Goal: Find specific page/section: Find specific page/section

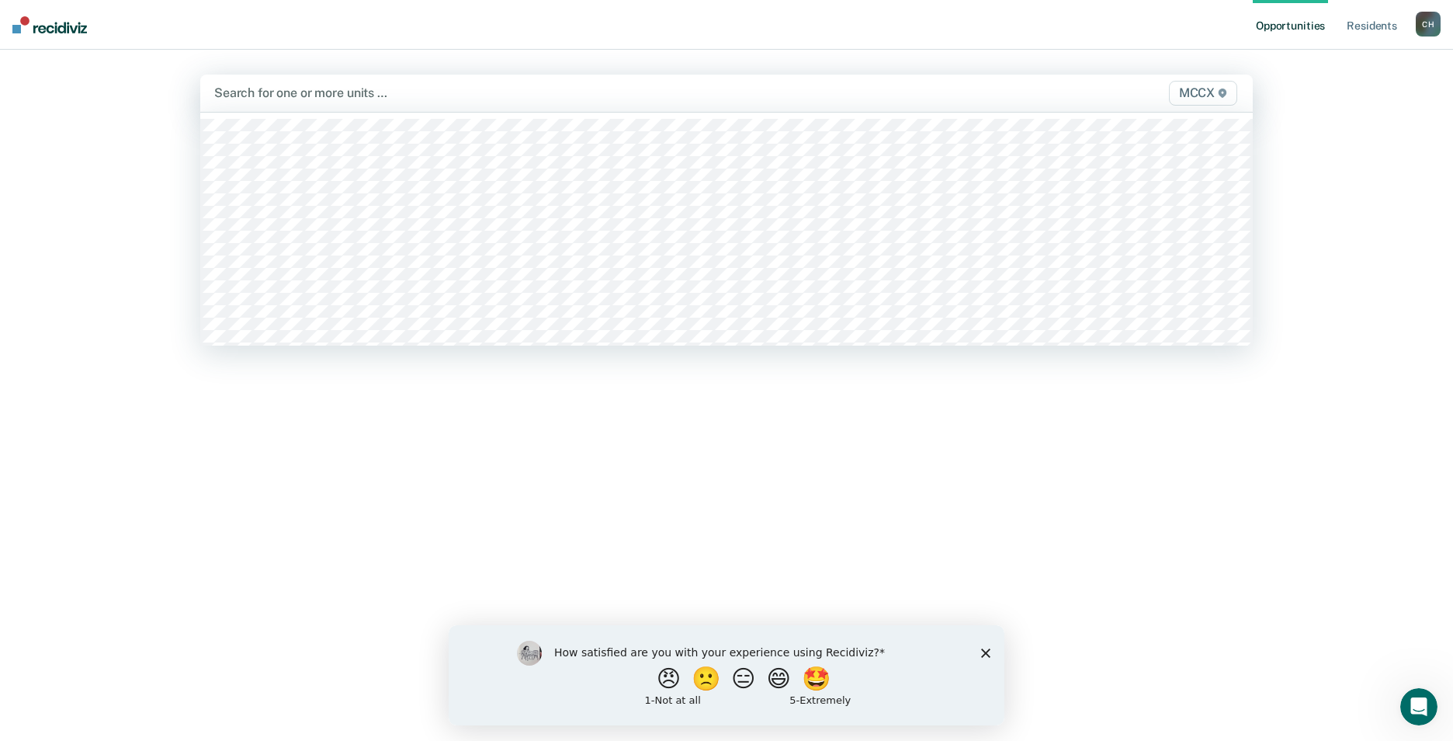
click at [281, 95] on div at bounding box center [572, 93] width 717 height 18
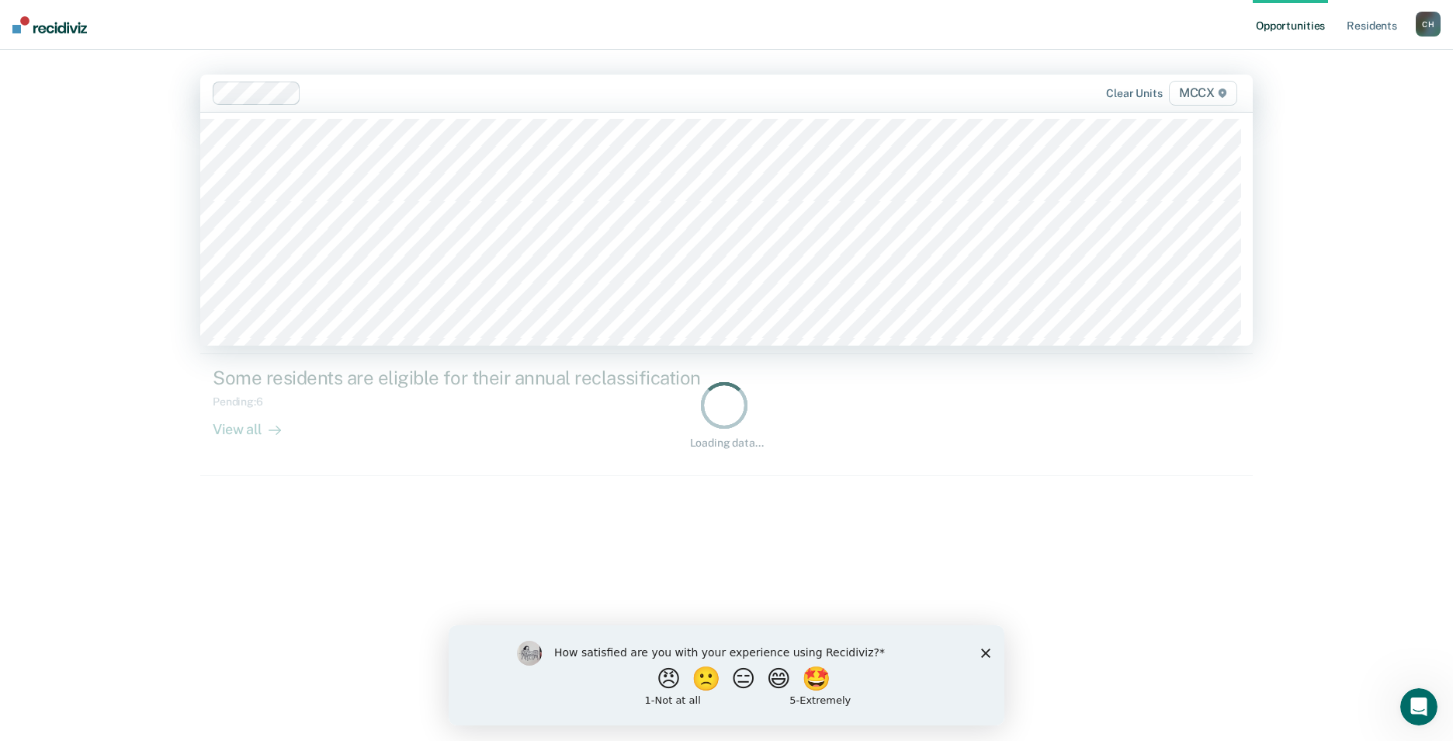
click at [362, 83] on div at bounding box center [573, 93] width 720 height 23
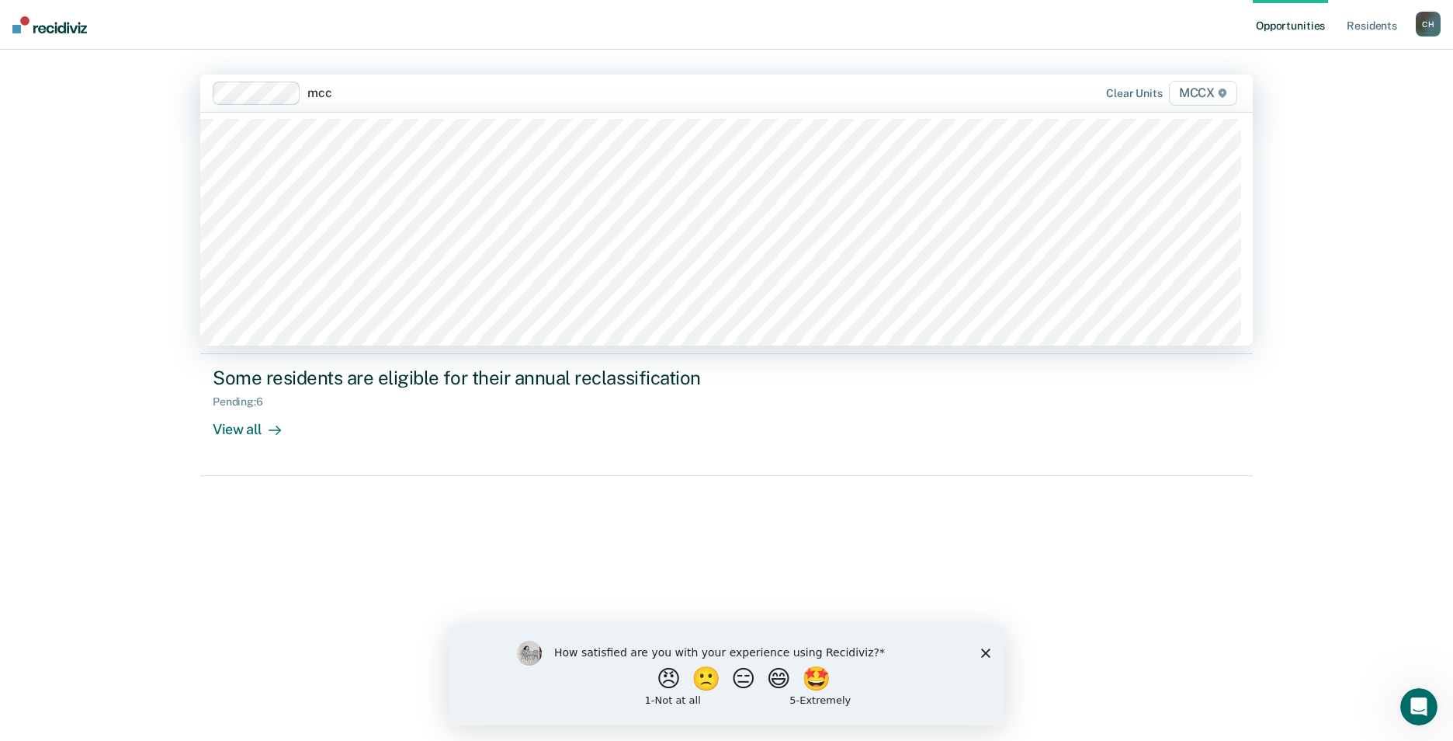
type input "mccx"
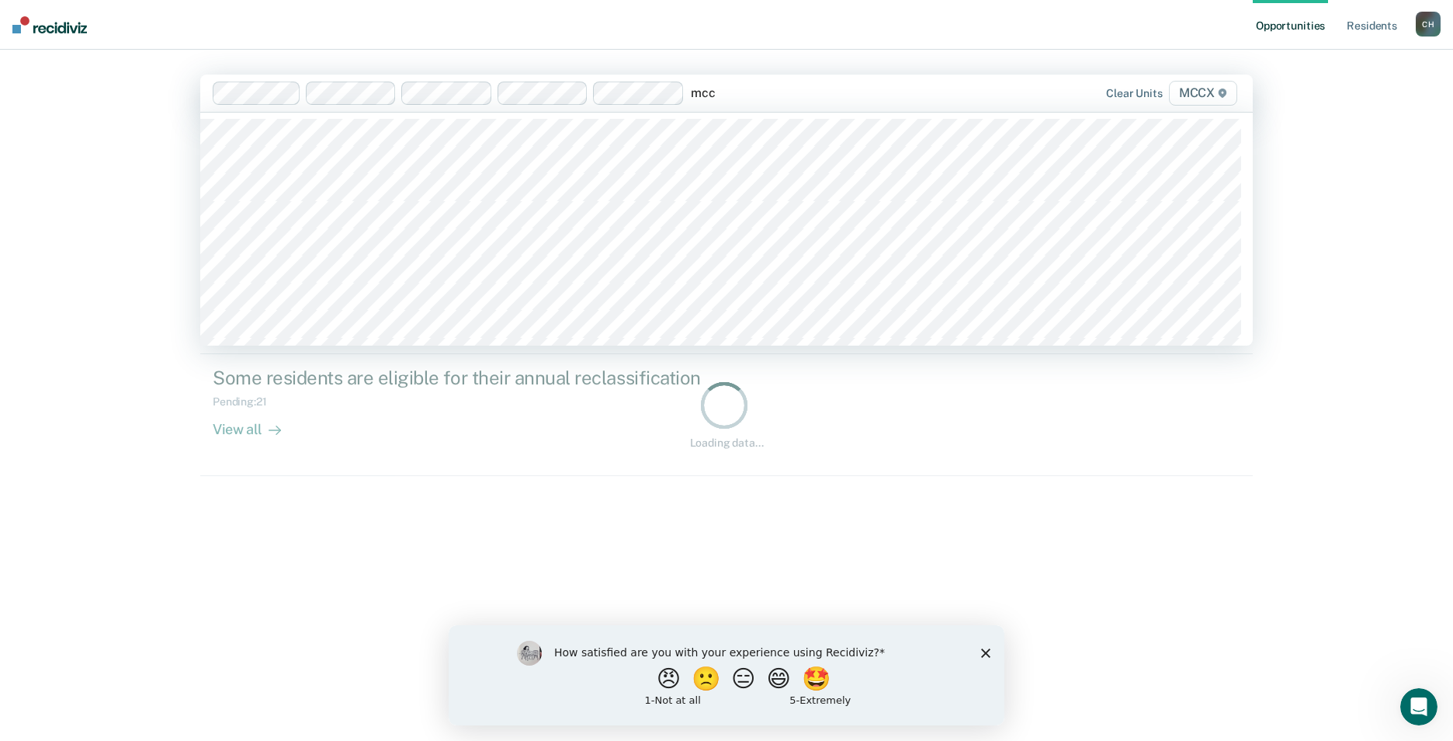
type input "mccx"
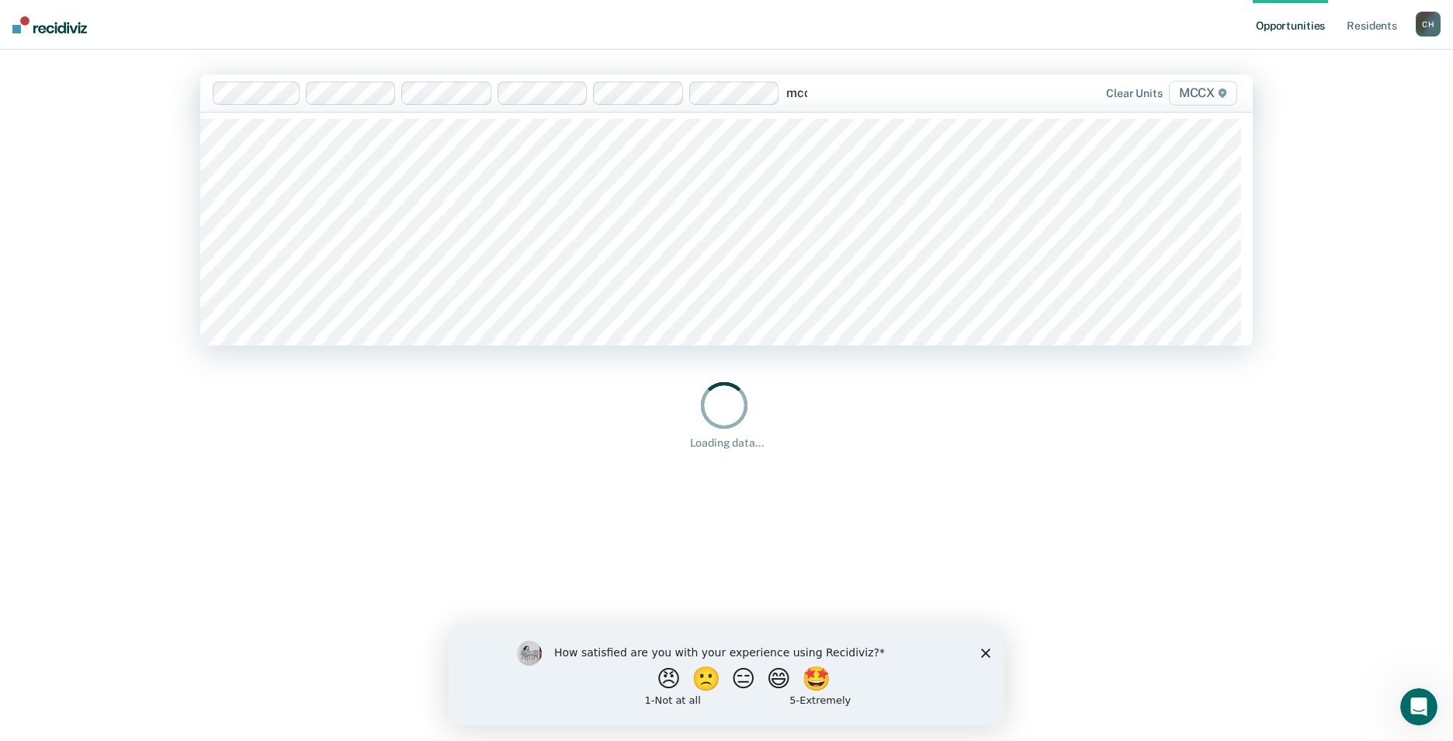
type input "mccx"
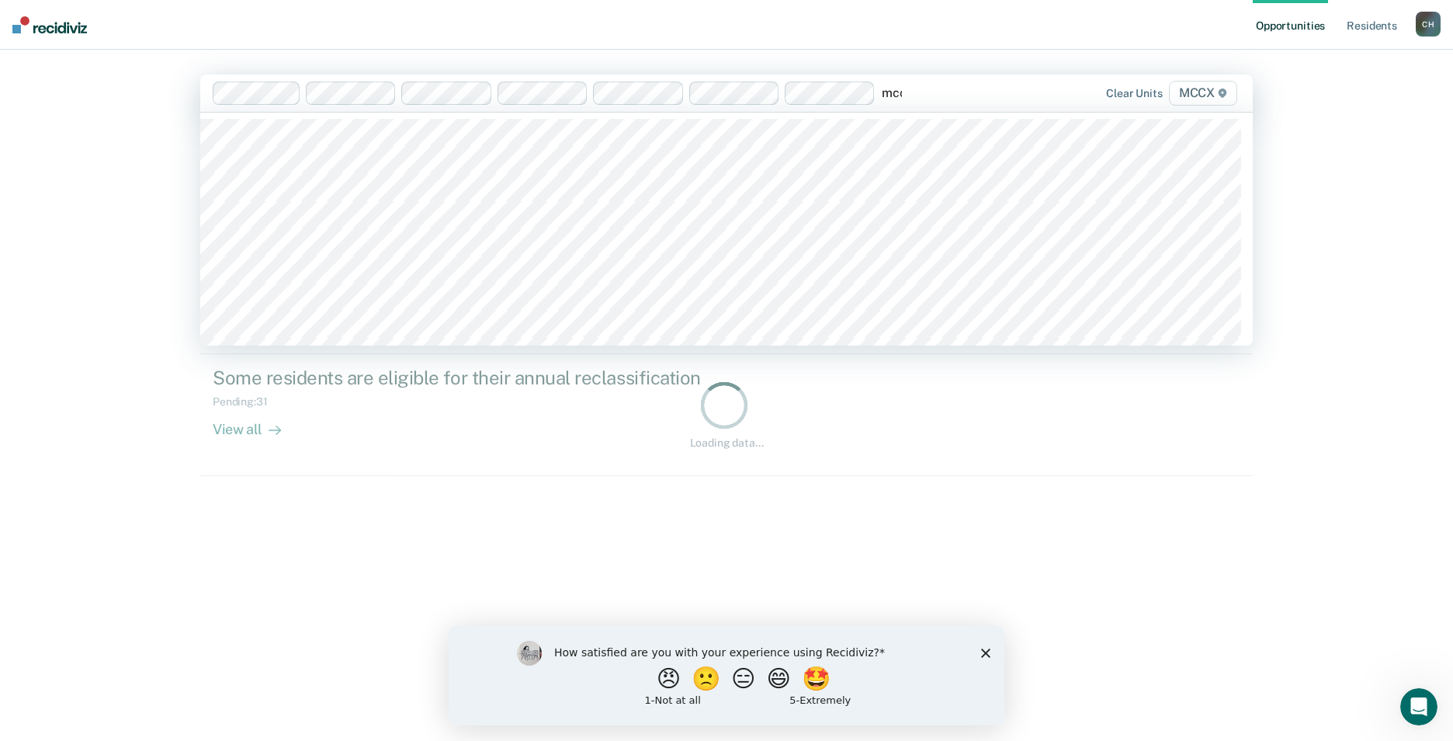
type input "mccx"
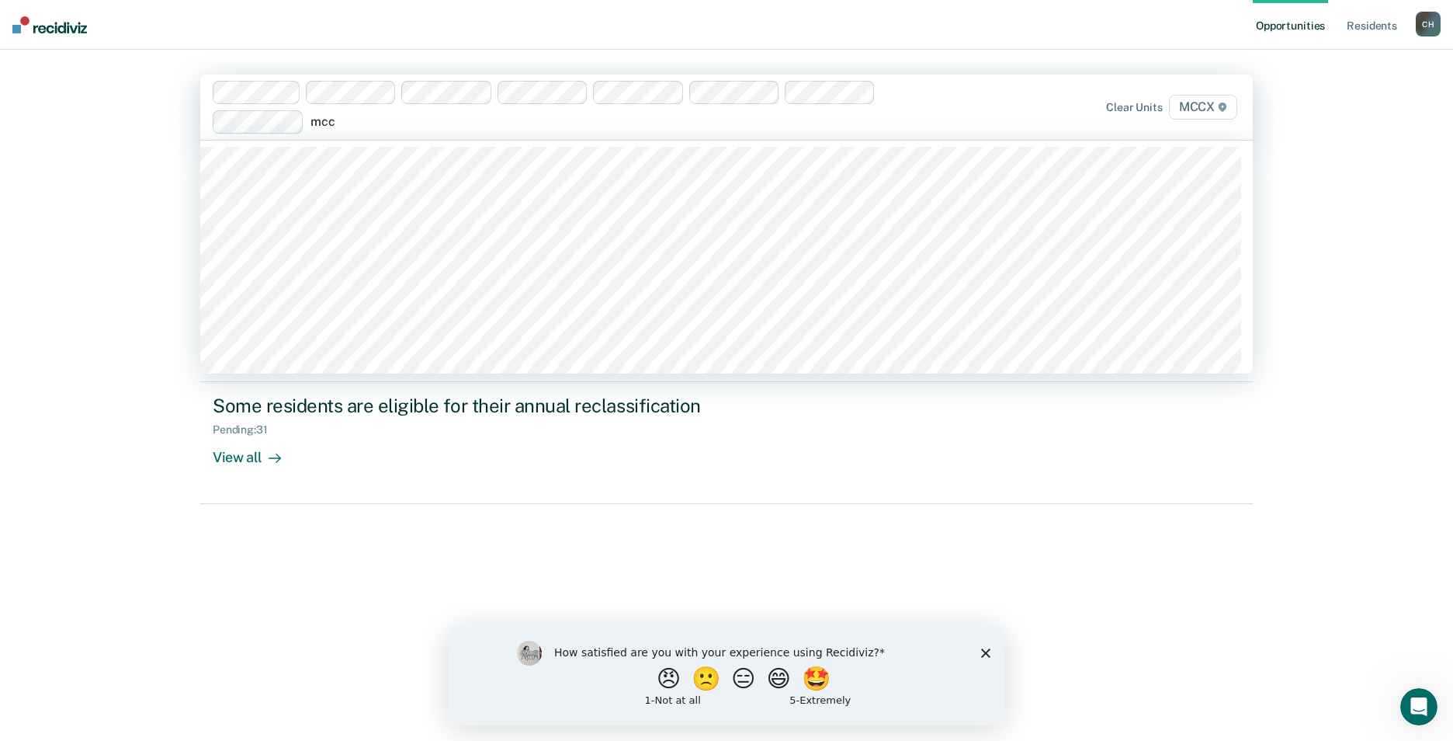
type input "mccx"
drag, startPoint x: 573, startPoint y: 120, endPoint x: 592, endPoint y: 138, distance: 26.4
click at [592, 138] on div "Clear units MCCX" at bounding box center [726, 107] width 1053 height 65
type input "mccx"
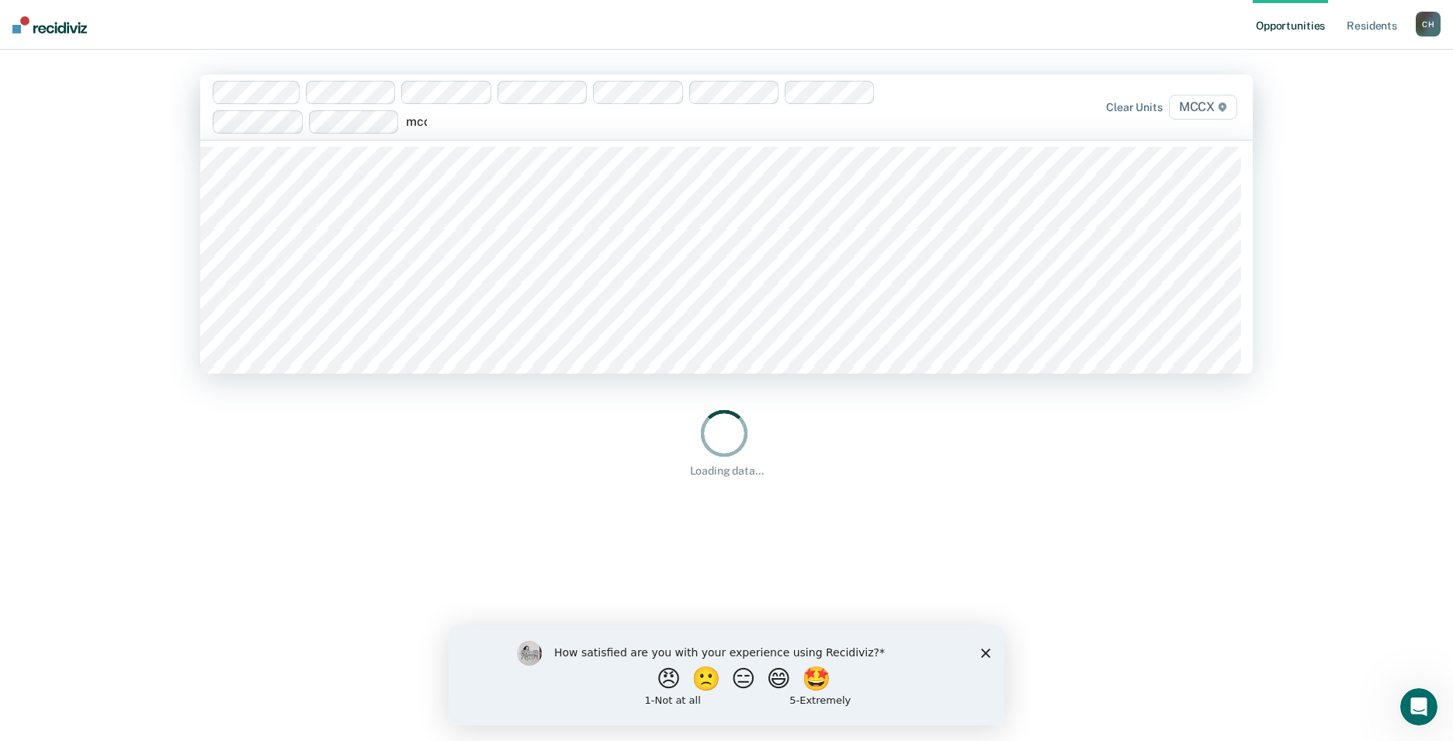
type input "mccx"
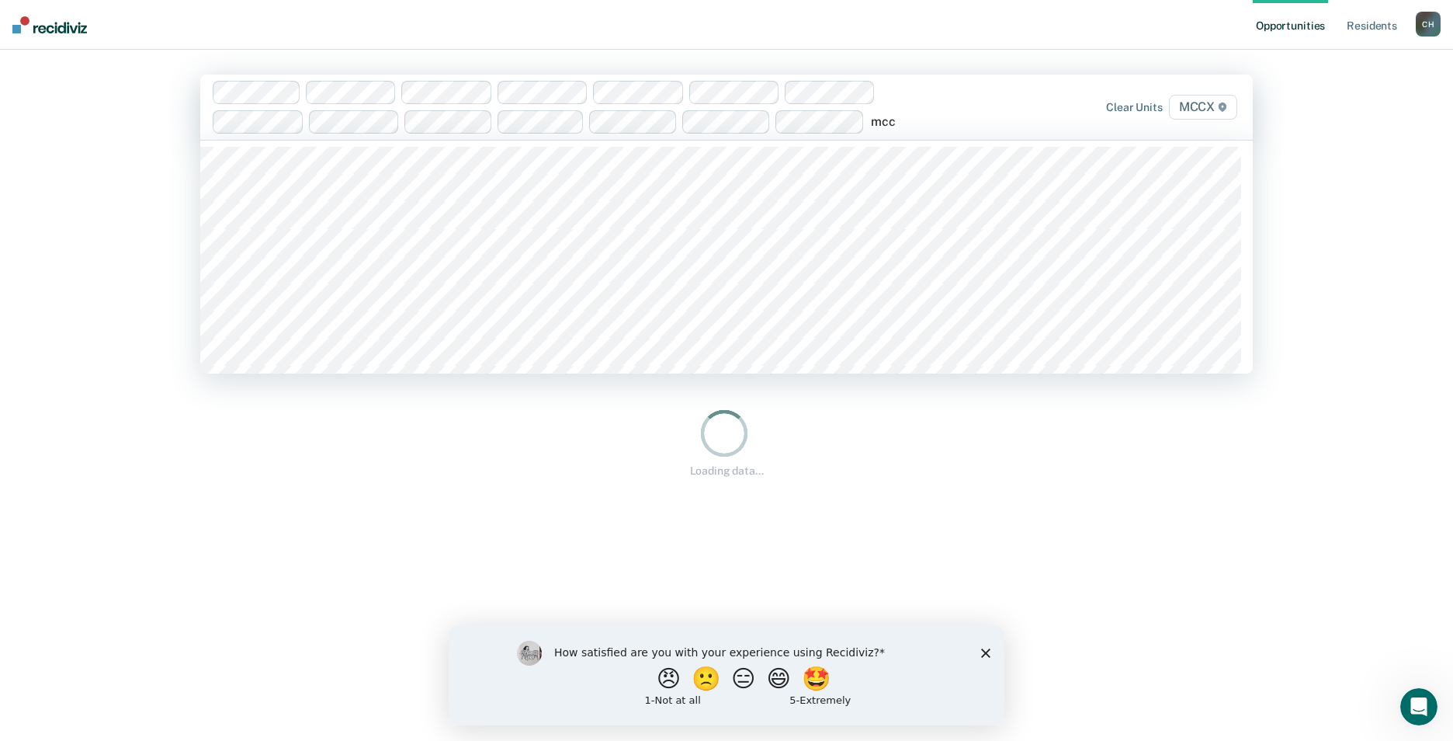
type input "mccx"
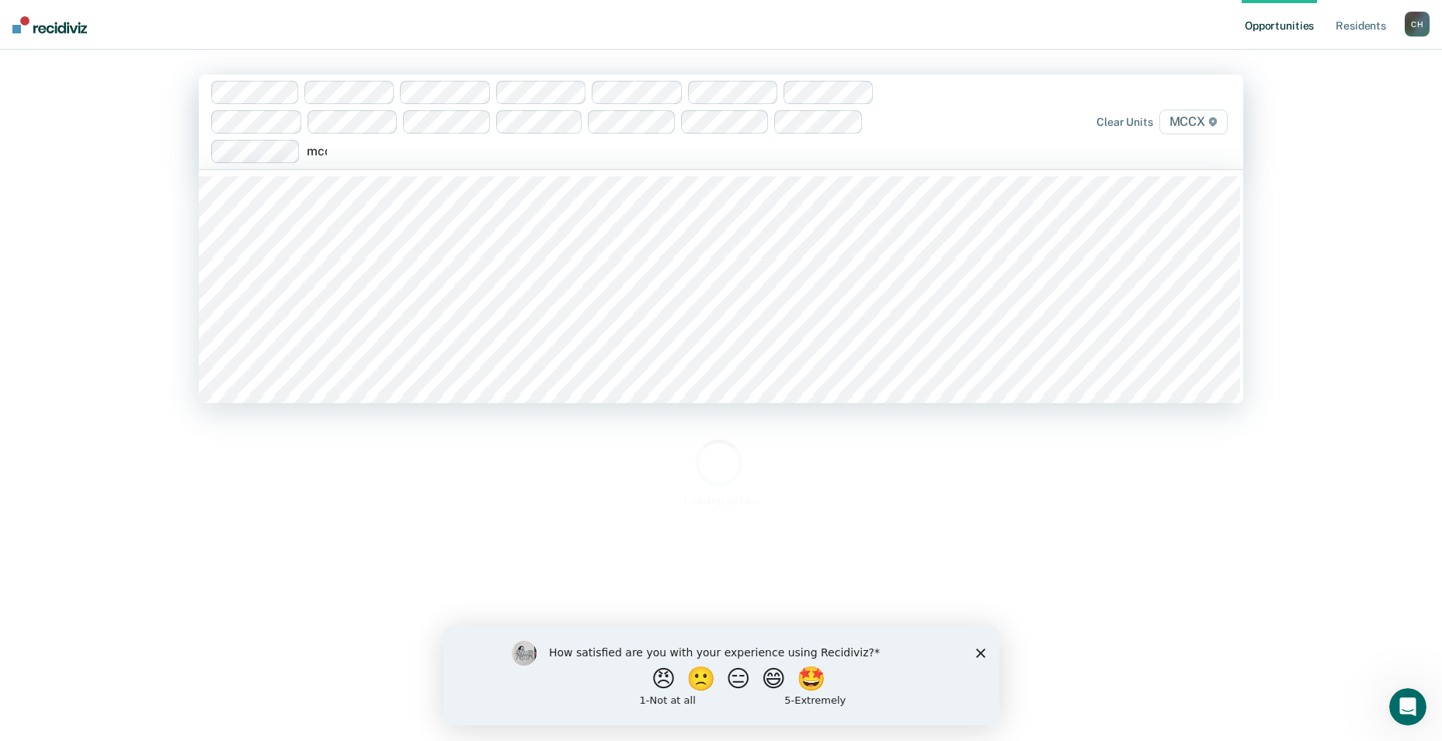
type input "mccx"
click at [614, 168] on div "option MCCX / 15, selected. 31 results available for search term mccx. Use Up a…" at bounding box center [721, 122] width 1044 height 95
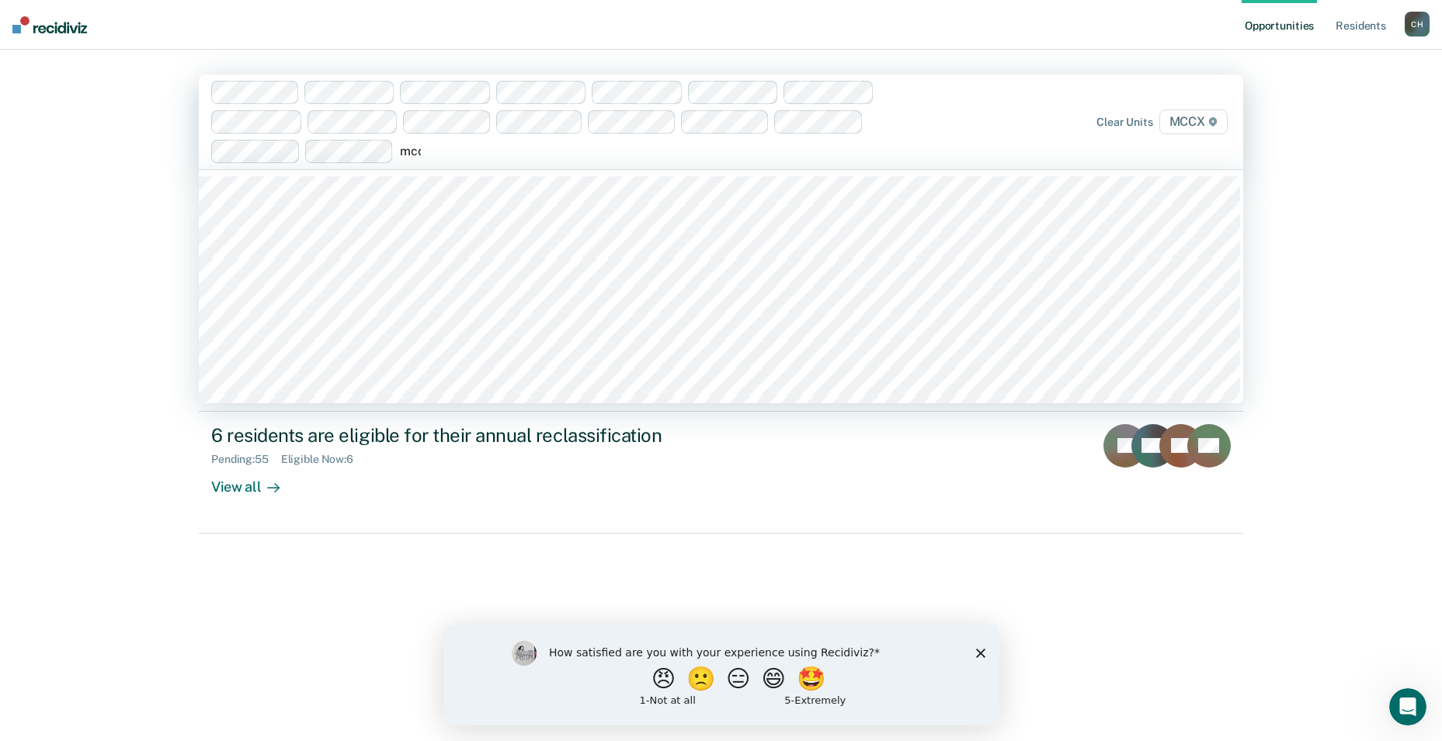
type input "mccx"
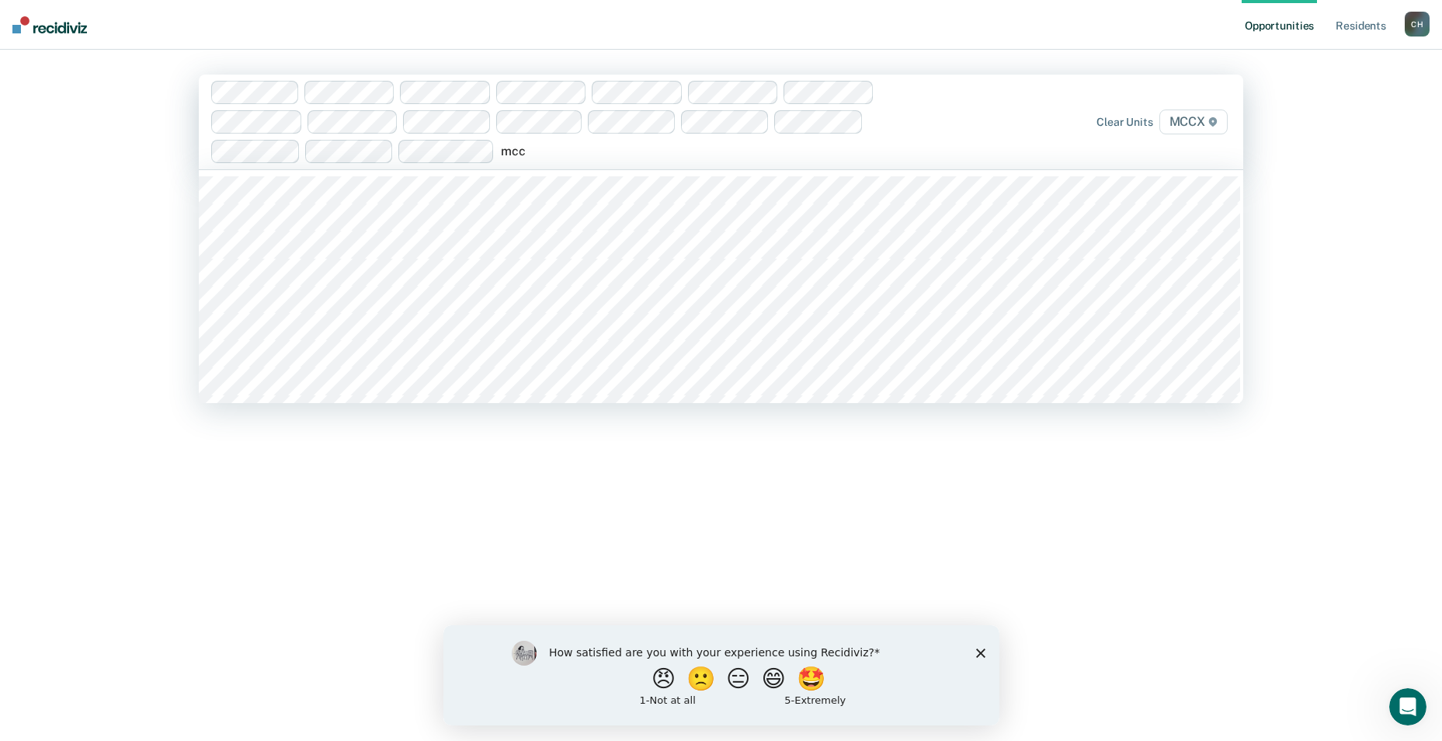
type input "mccx"
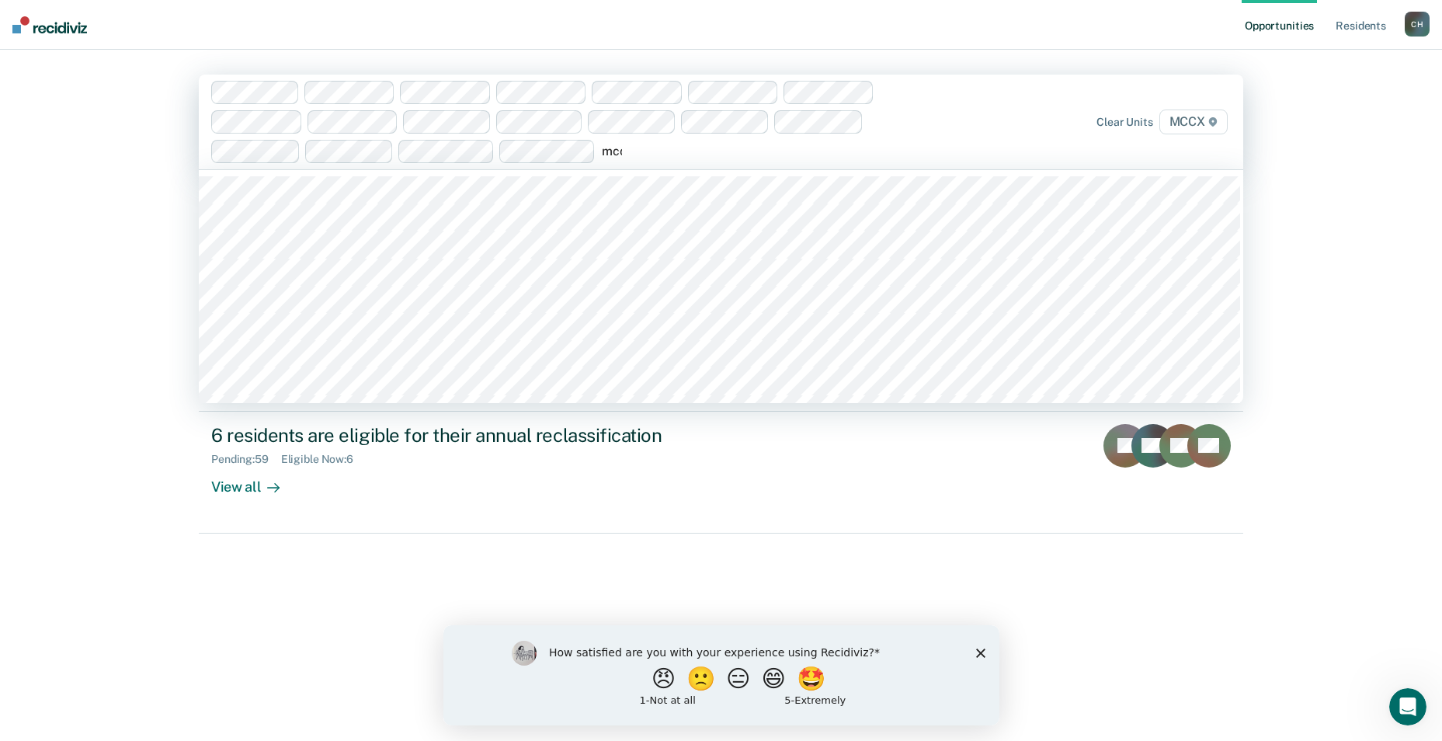
type input "mccx"
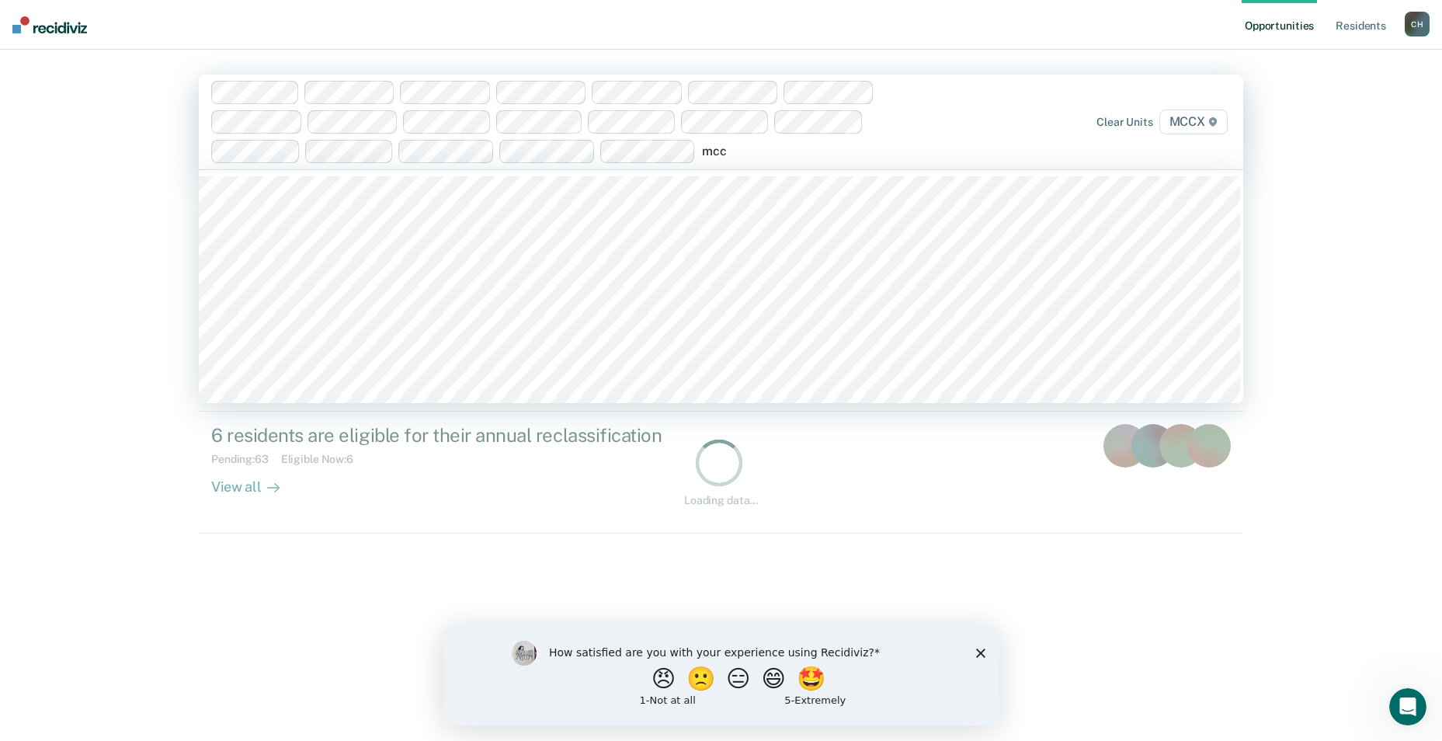
type input "mccx"
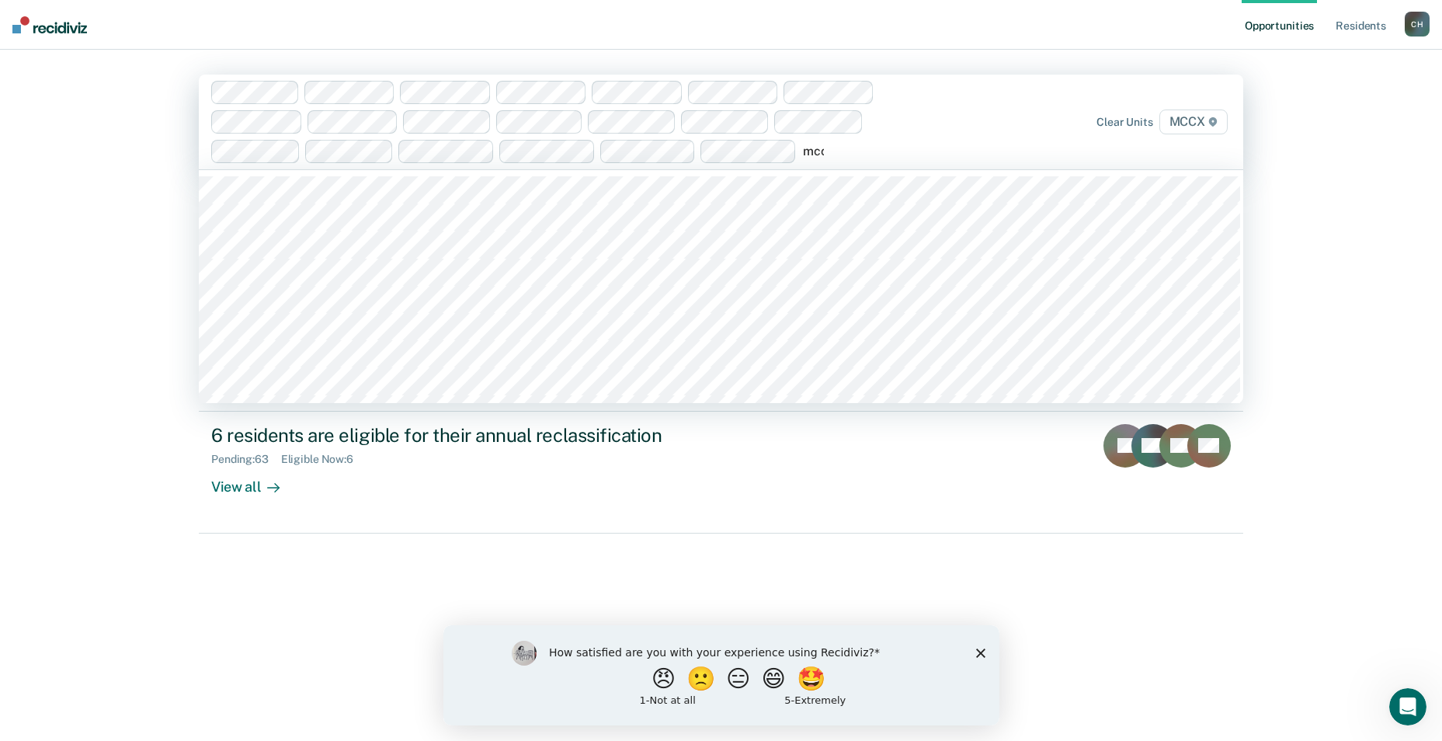
type input "mccx"
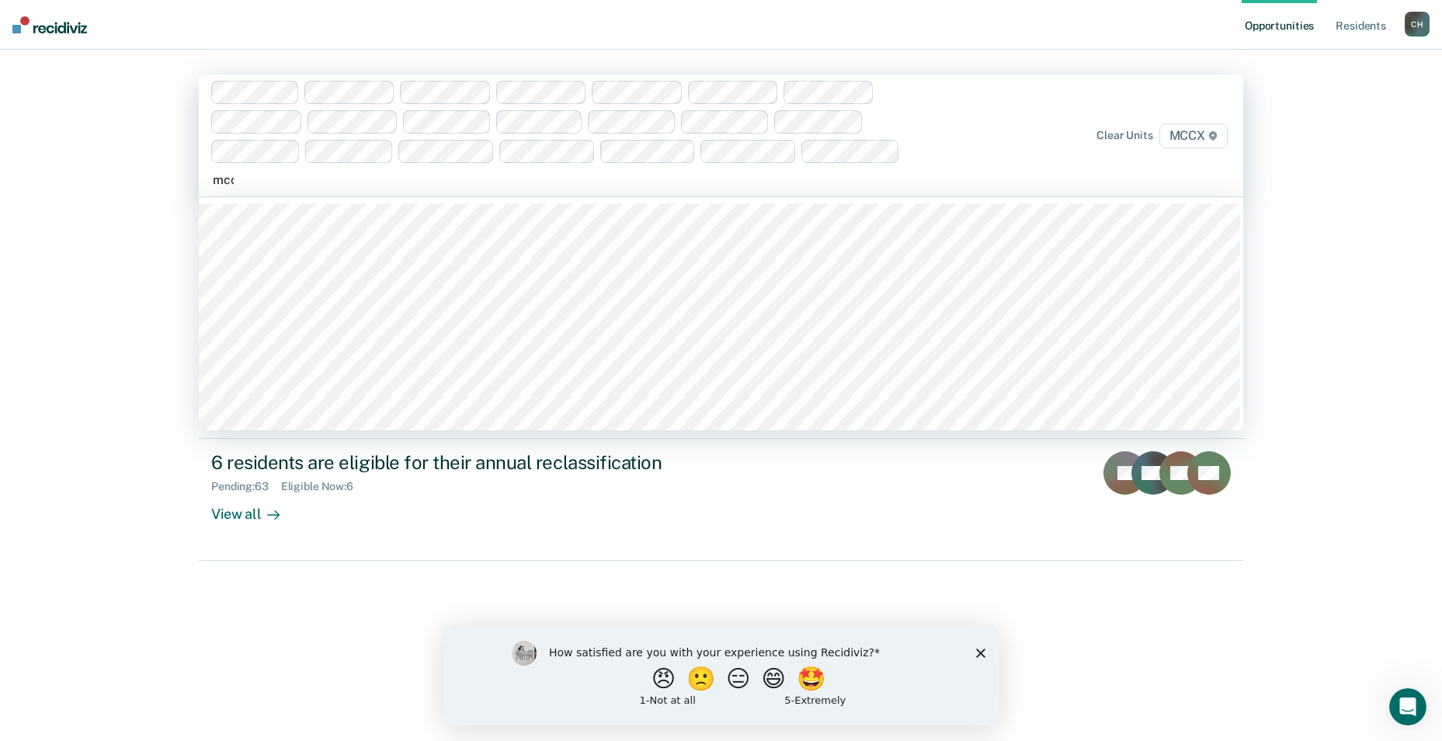
type input "mccx"
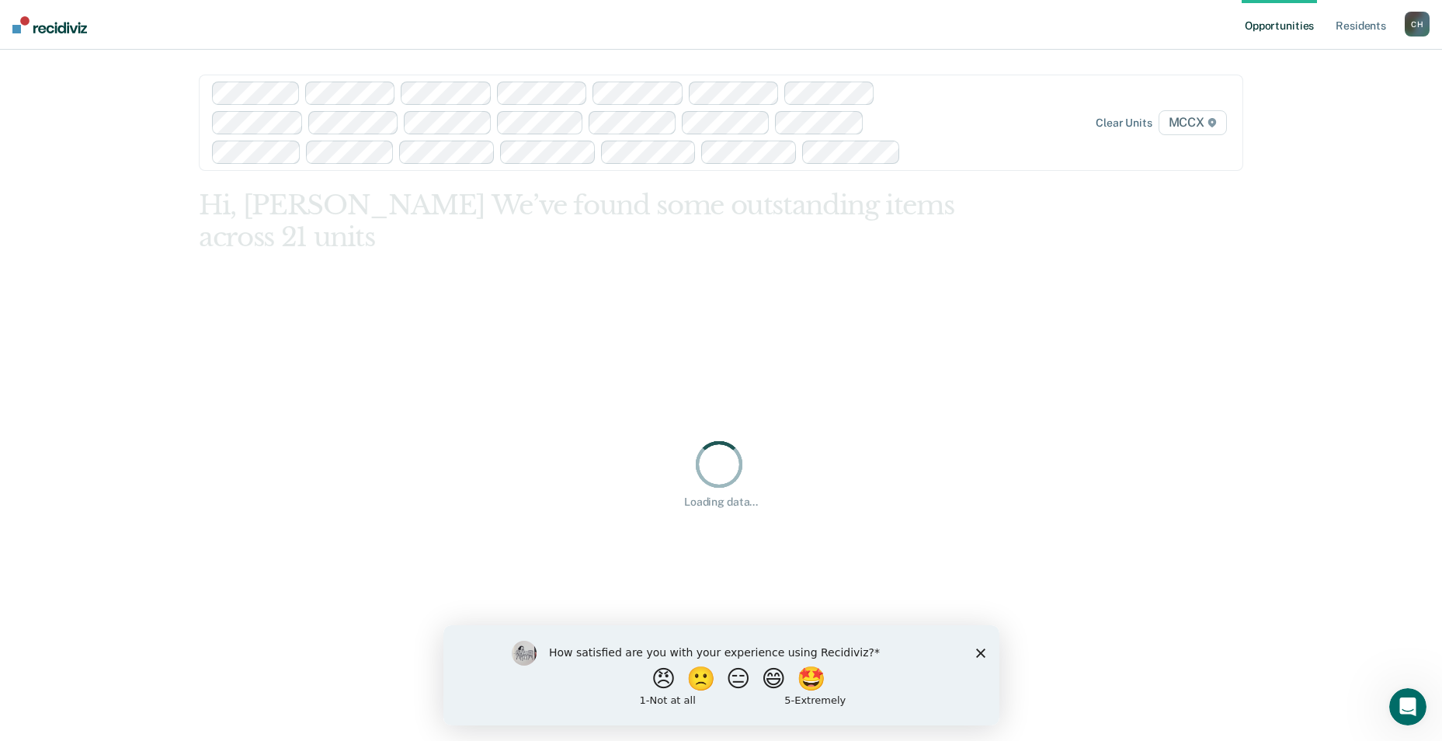
drag, startPoint x: 612, startPoint y: 175, endPoint x: 675, endPoint y: 246, distance: 94.6
click at [673, 243] on main "option MCCX / 22A, selected. Clear units MCCX Hi, [PERSON_NAME] We’ve found som…" at bounding box center [721, 377] width 1082 height 654
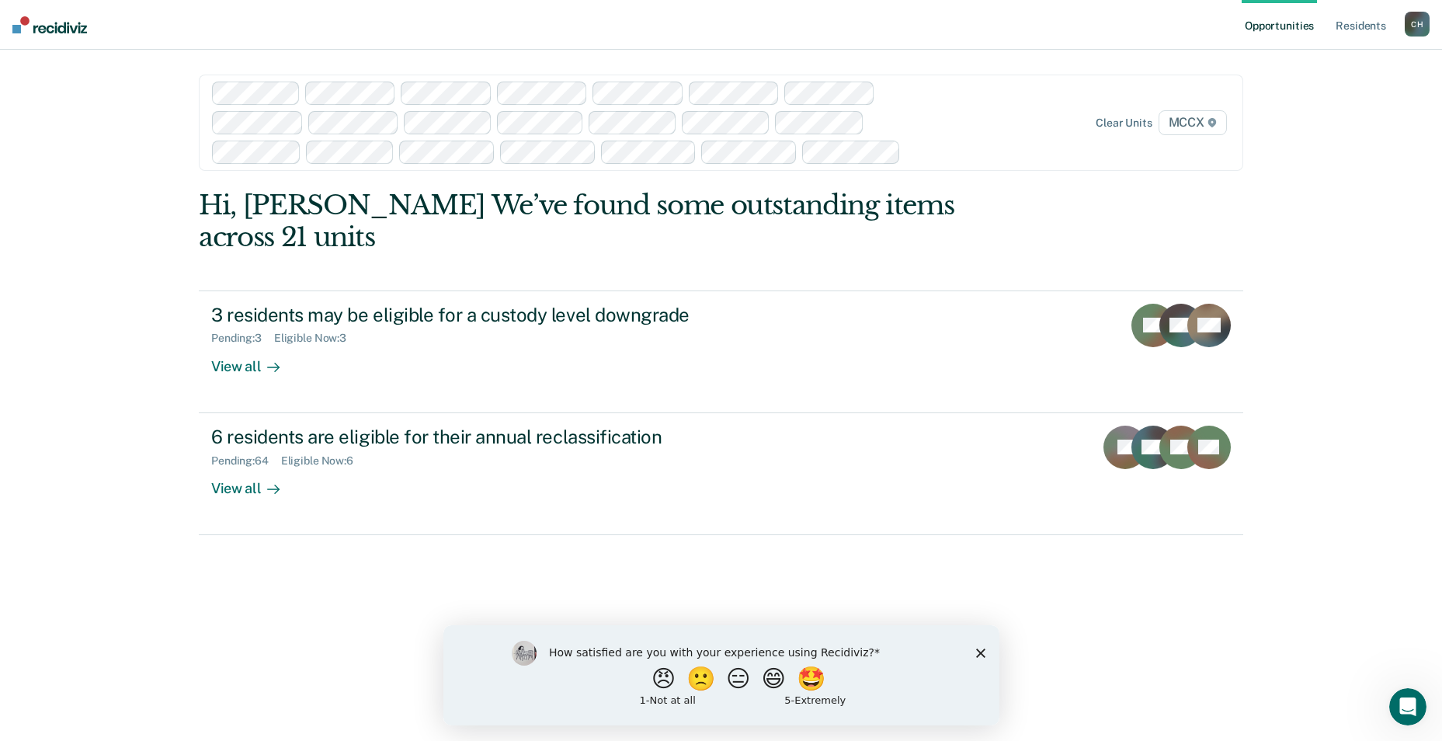
click at [912, 154] on div at bounding box center [915, 152] width 16 height 18
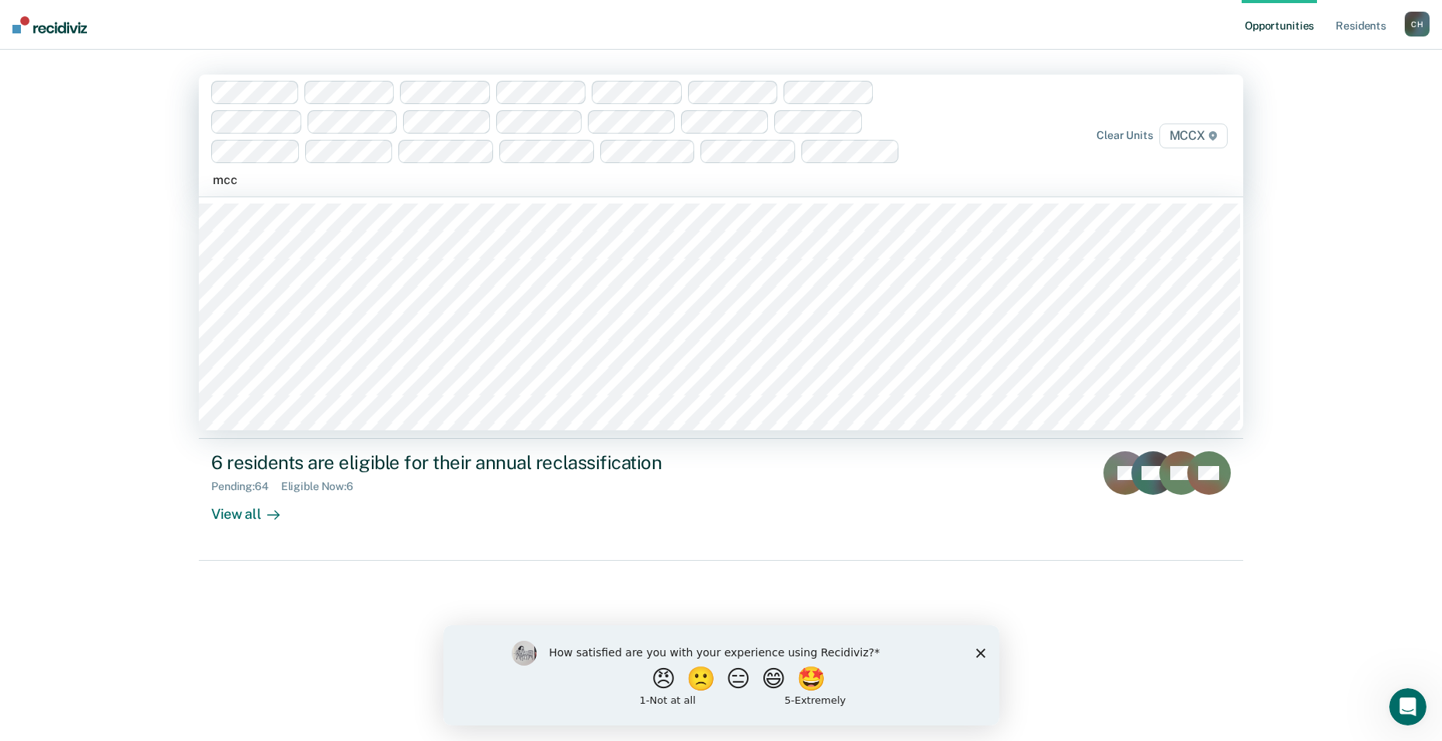
type input "mccx"
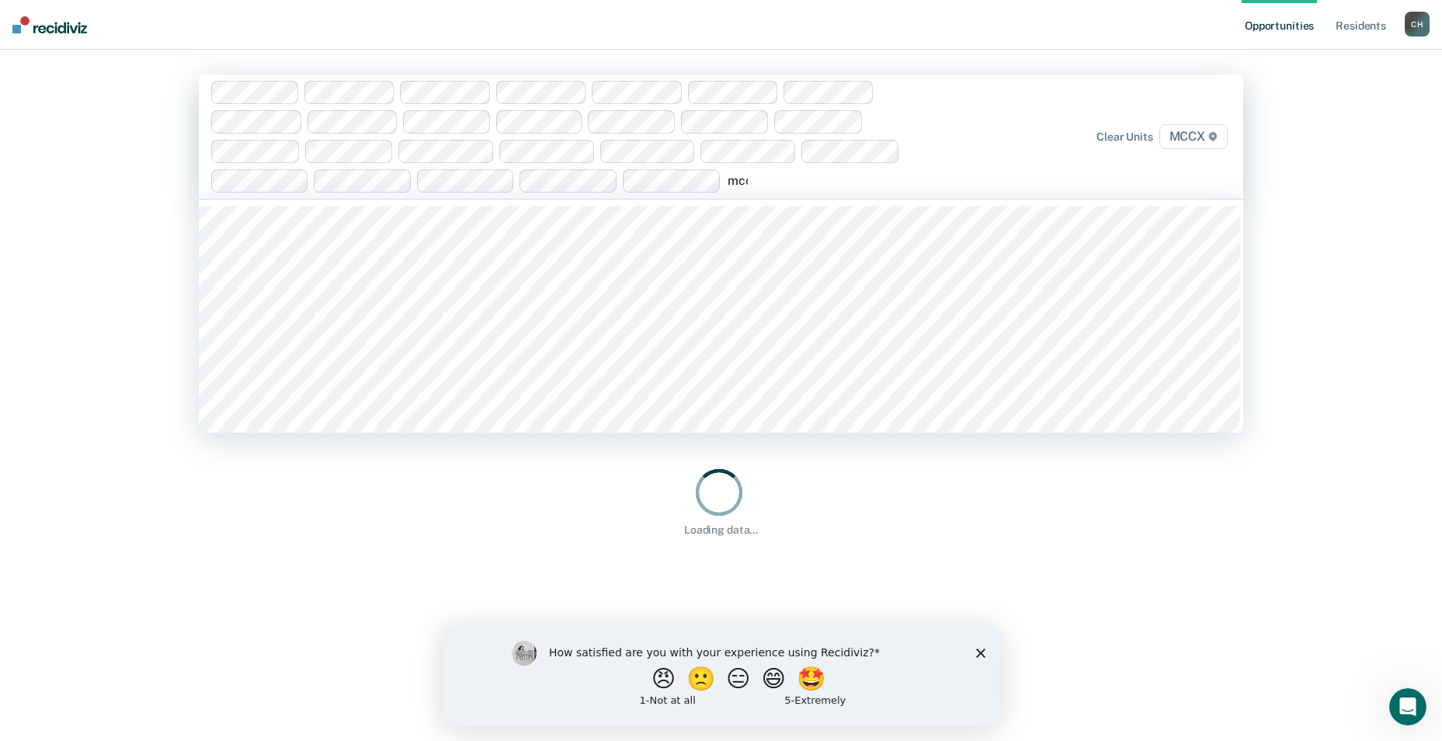
type input "mccx"
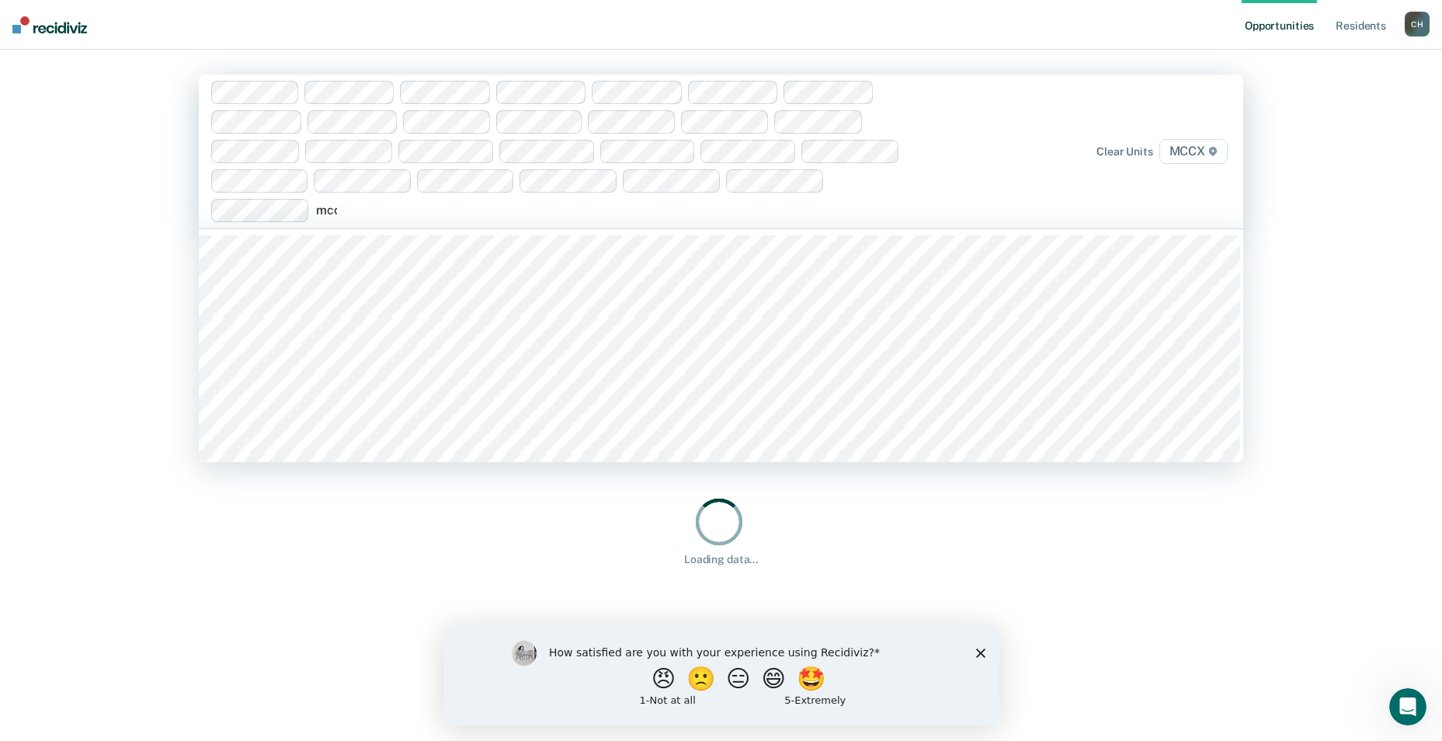
type input "mccx"
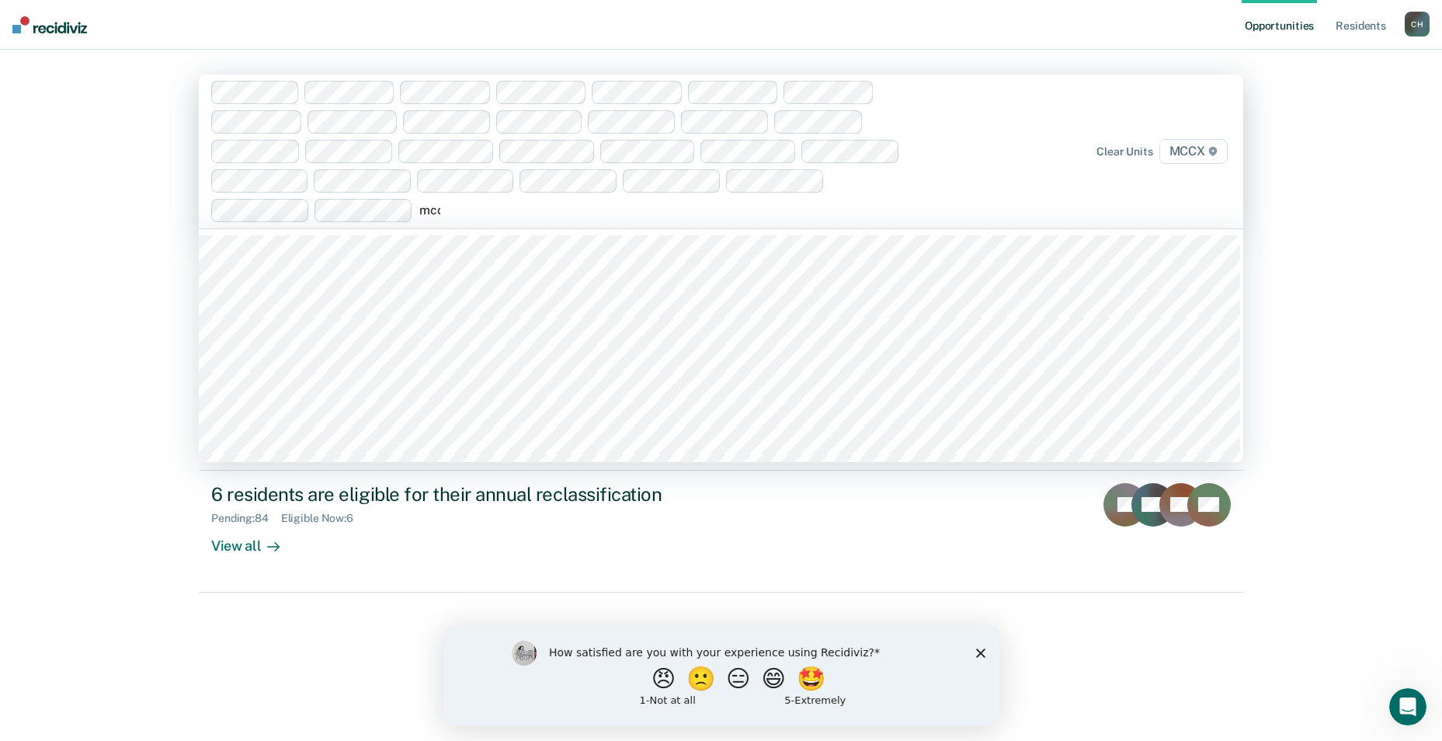
type input "mccx"
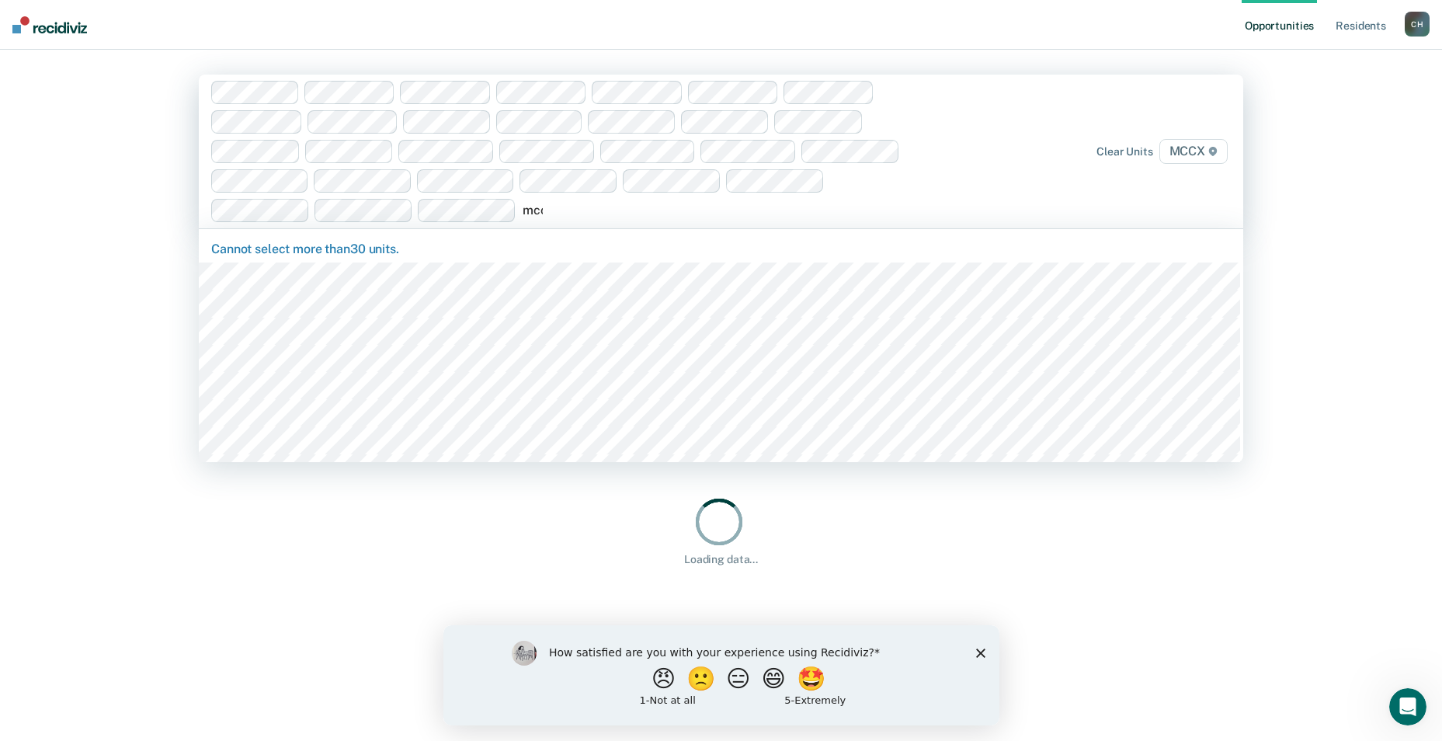
type input "mccx"
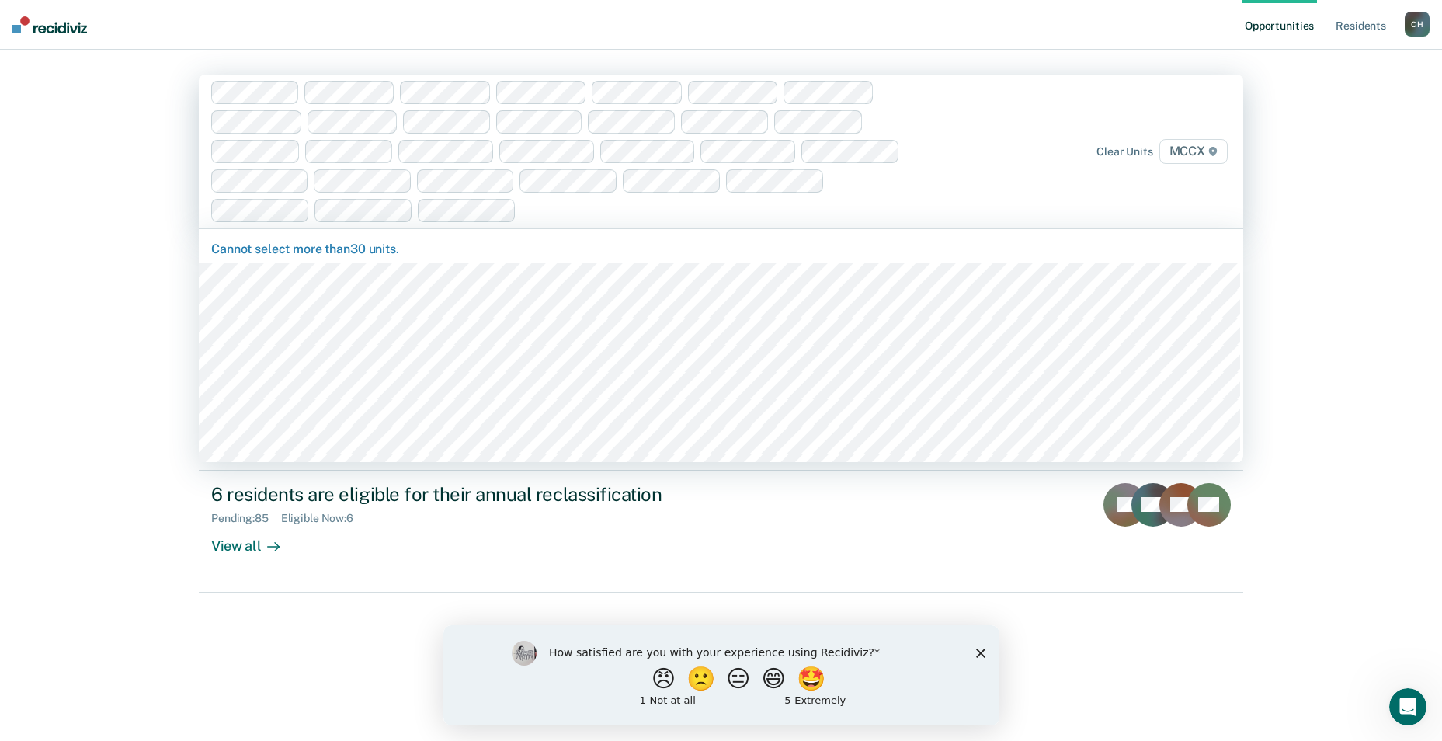
click at [590, 203] on div at bounding box center [723, 210] width 401 height 18
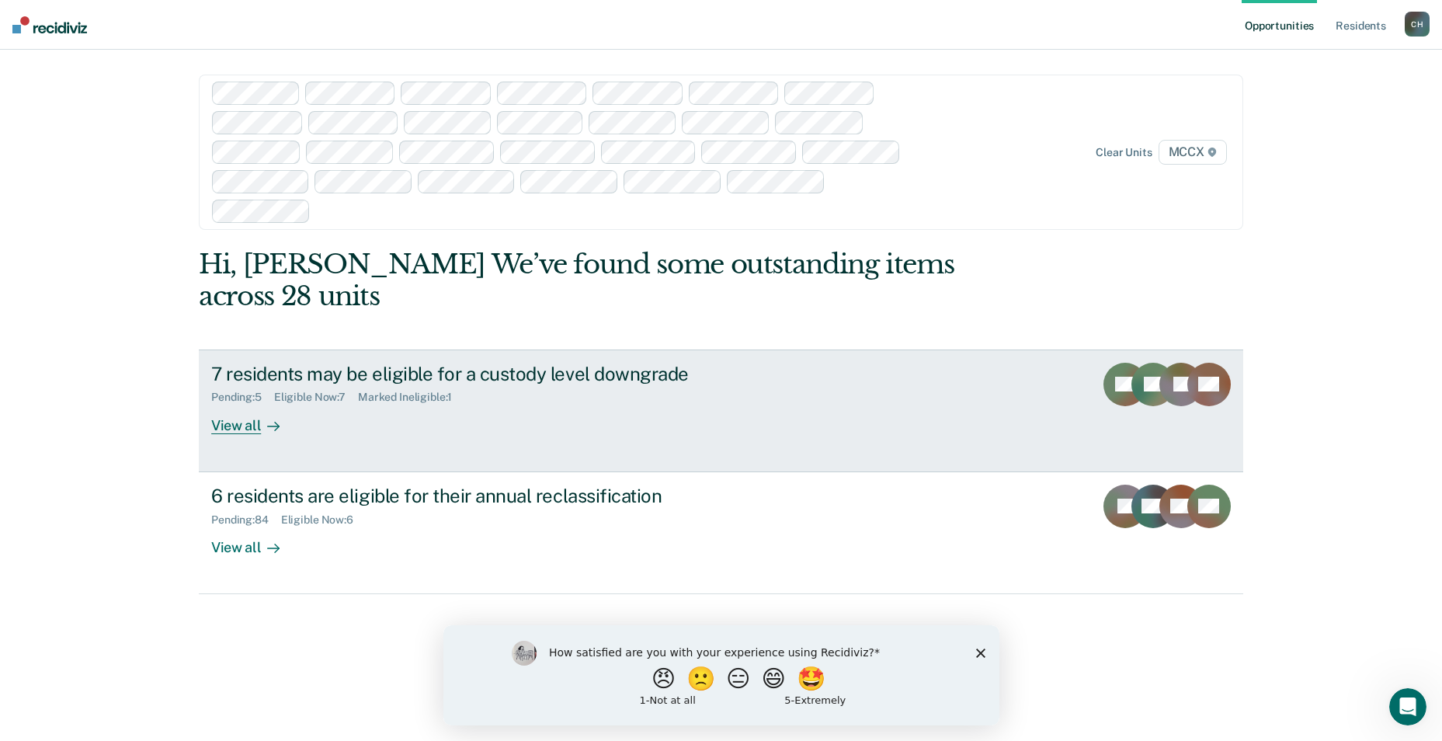
scroll to position [72, 0]
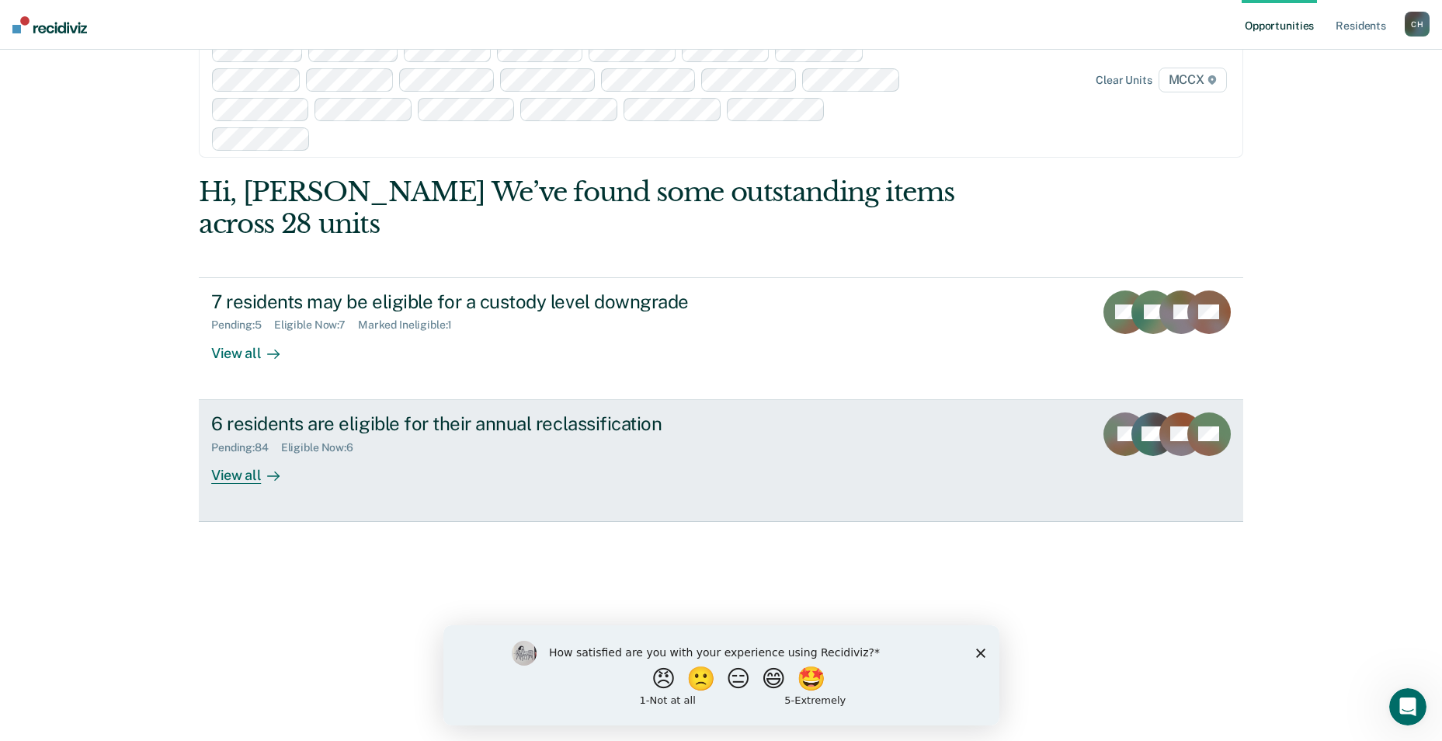
click at [238, 453] on div "View all" at bounding box center [254, 468] width 87 height 30
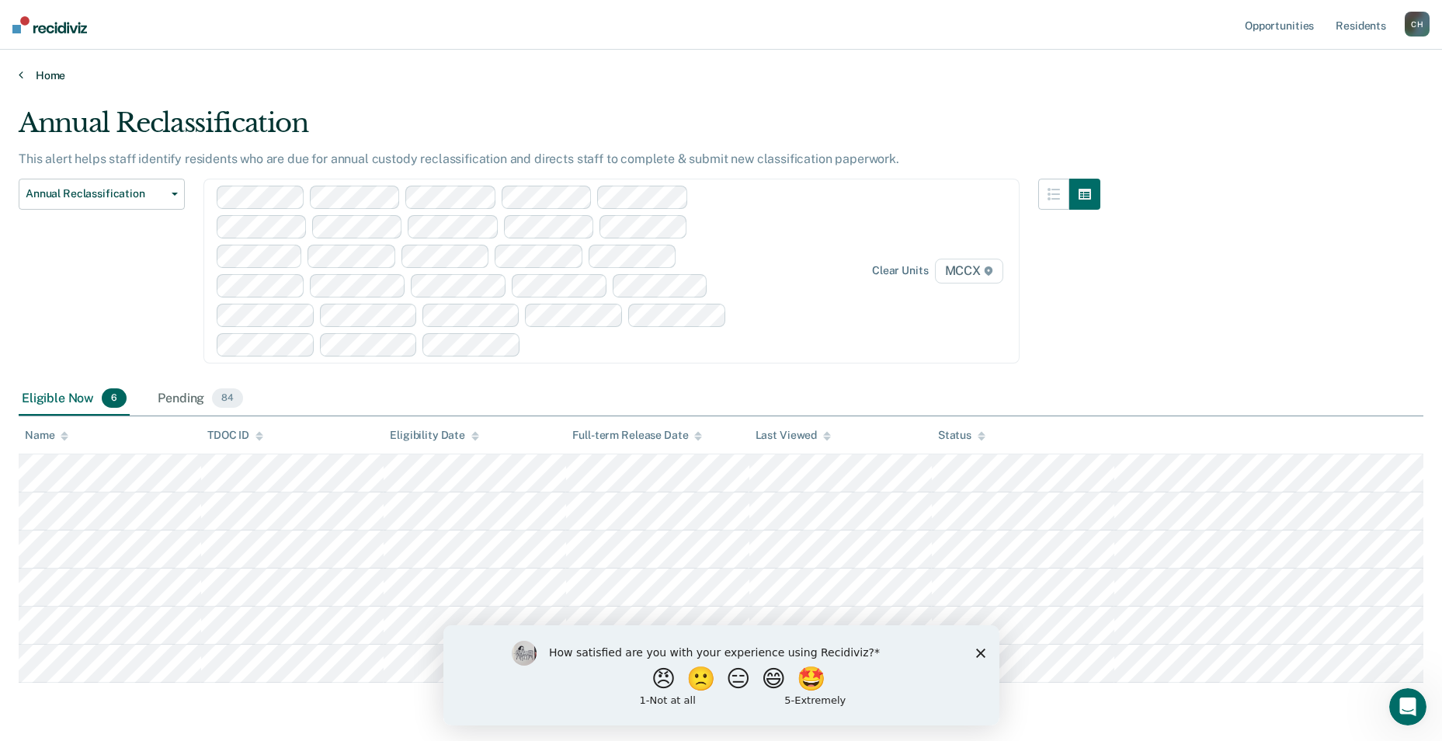
click at [50, 79] on link "Home" at bounding box center [721, 75] width 1405 height 14
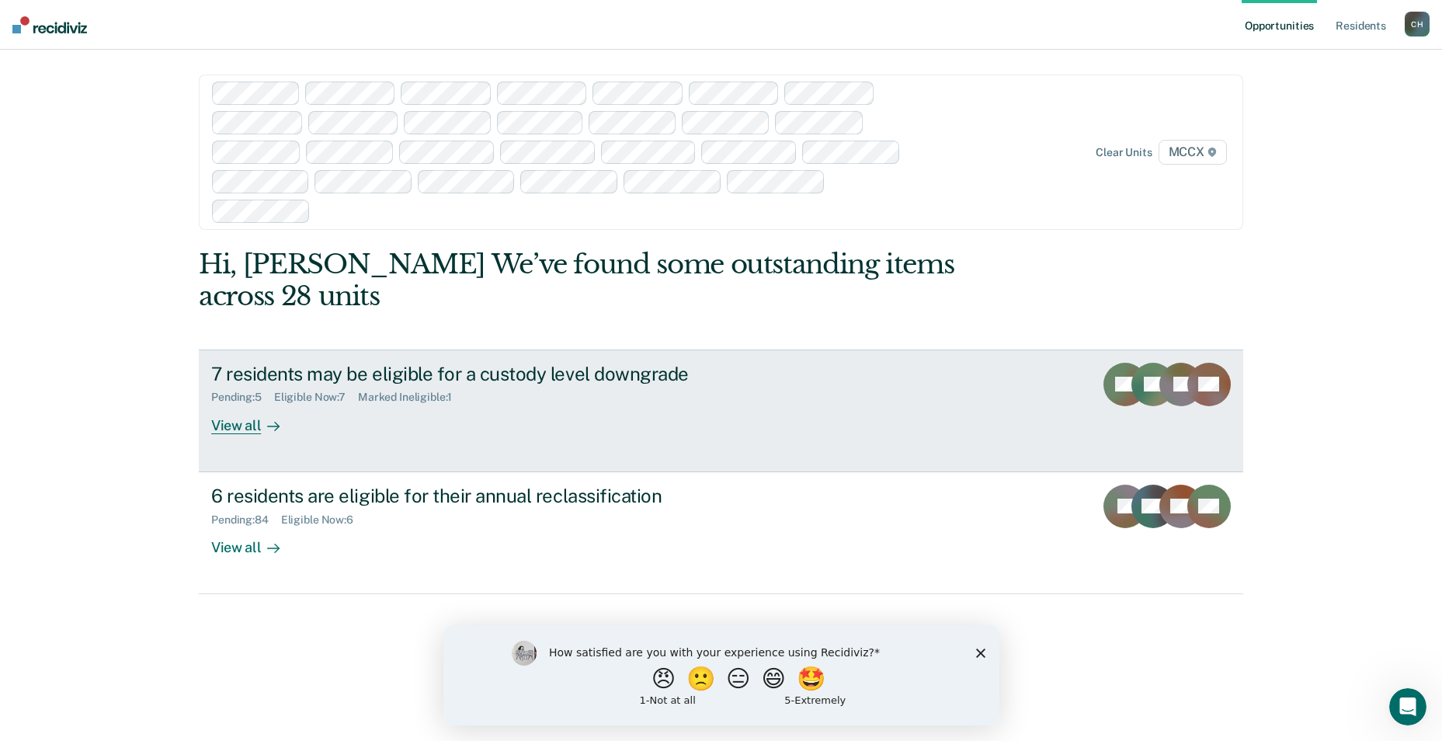
click at [238, 404] on div "View all" at bounding box center [254, 419] width 87 height 30
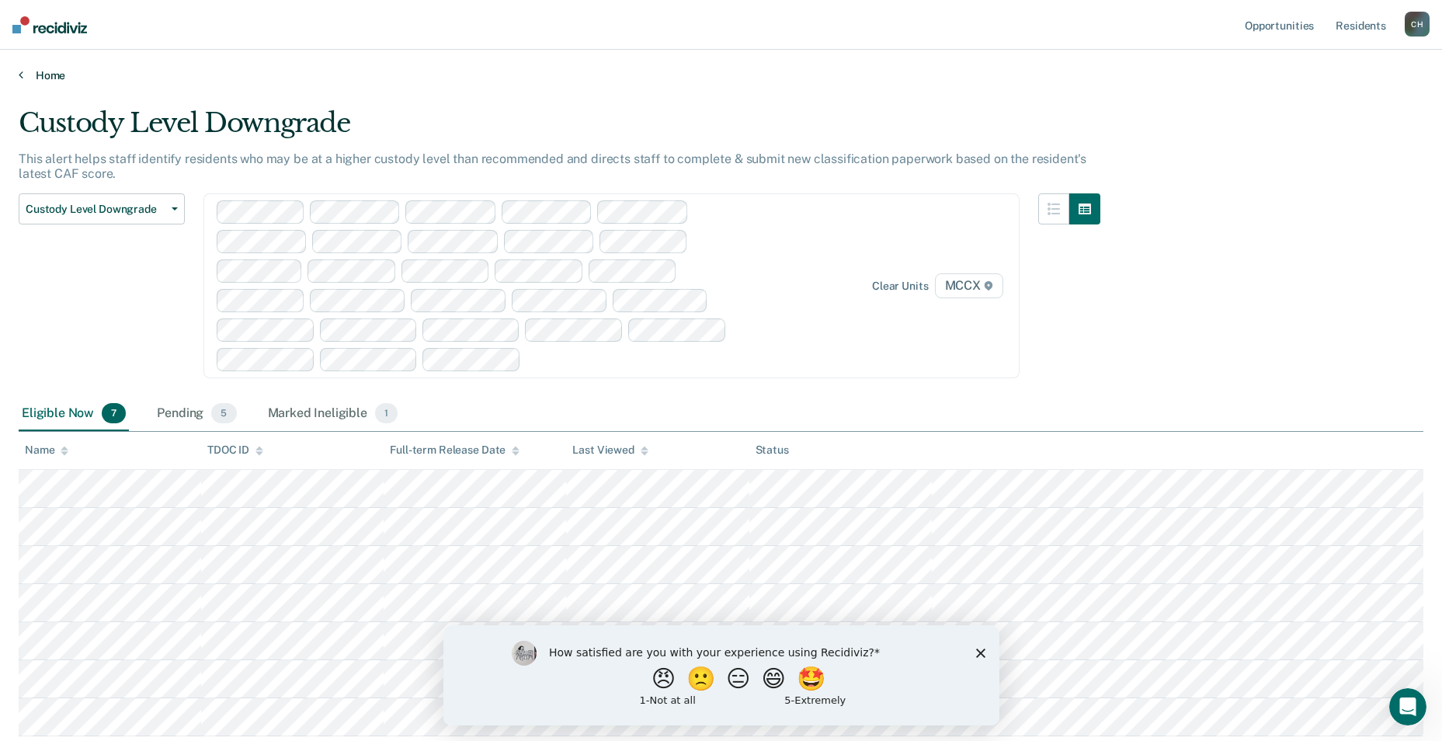
click at [40, 74] on link "Home" at bounding box center [721, 75] width 1405 height 14
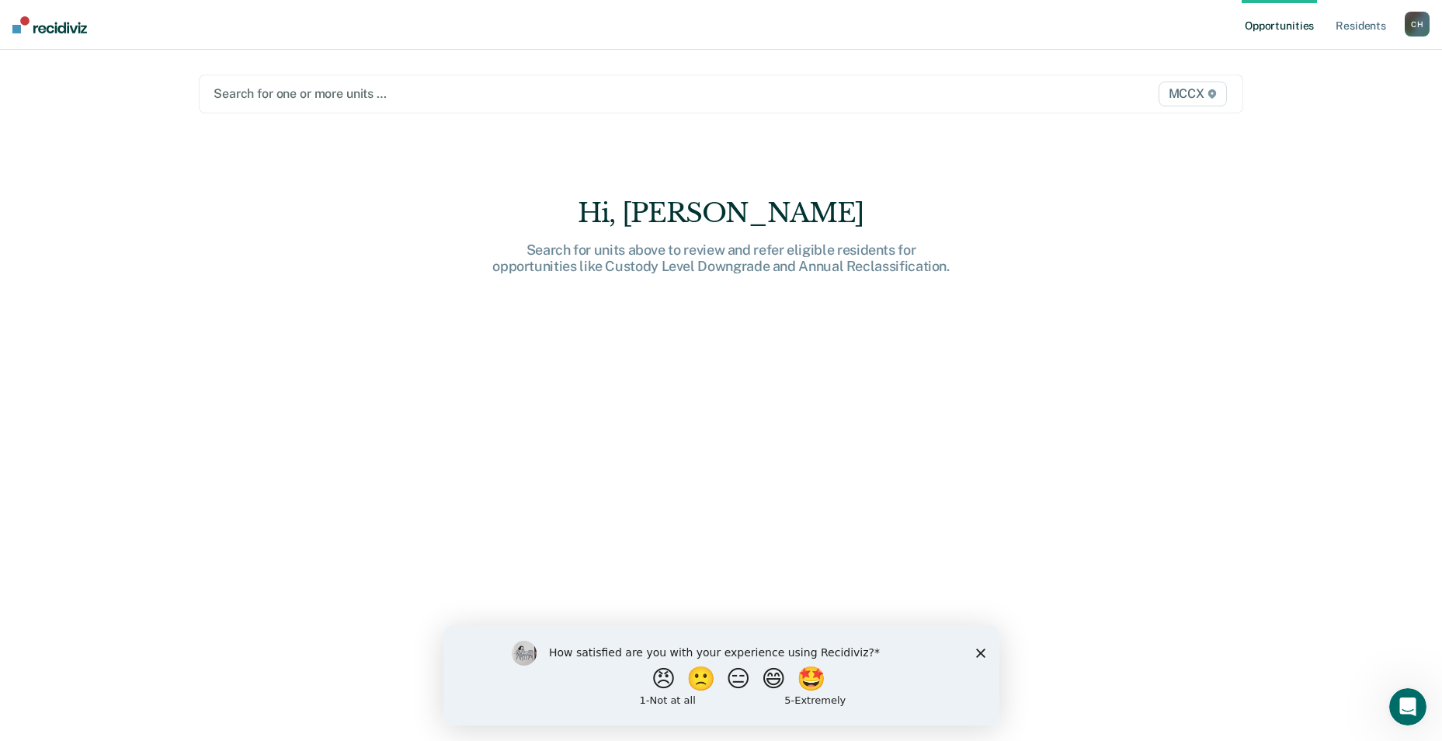
click at [443, 93] on div at bounding box center [569, 94] width 710 height 18
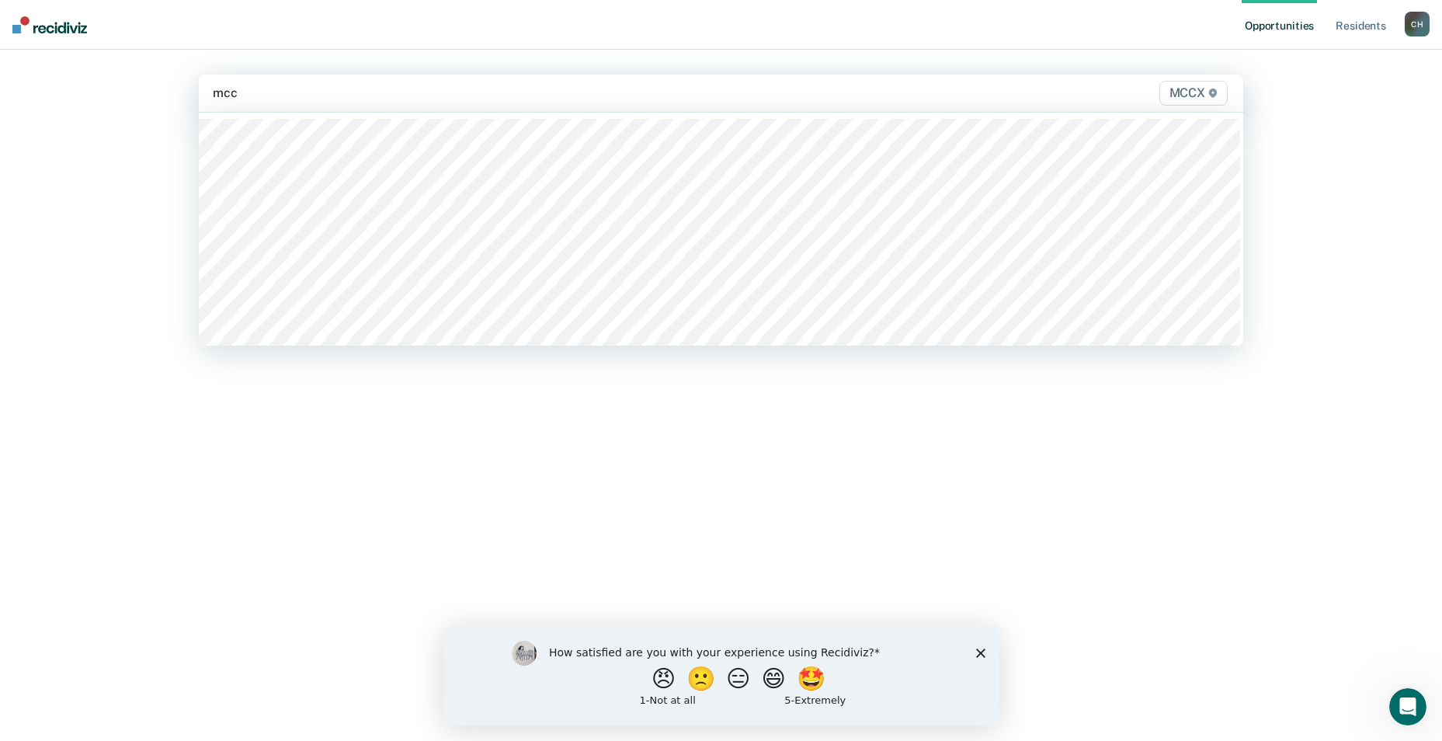
type input "mccx"
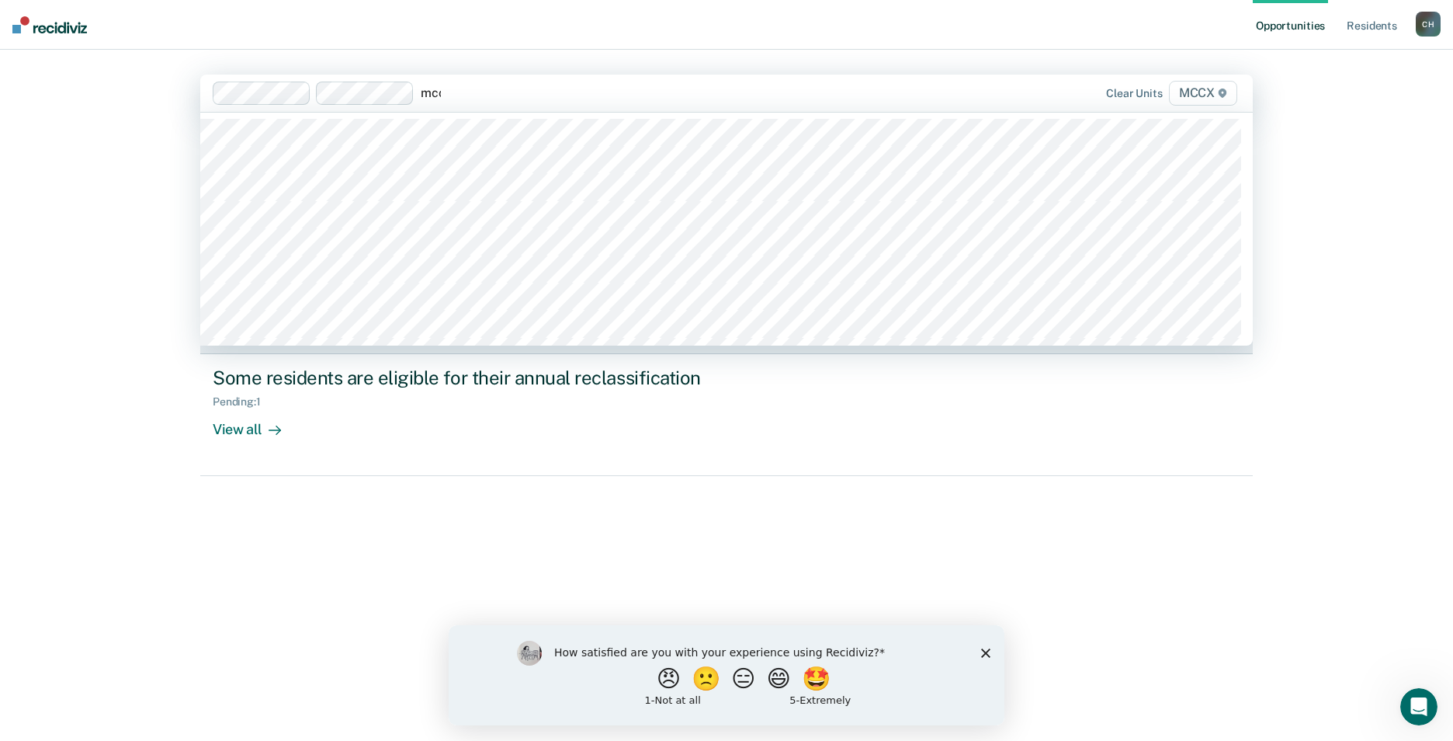
type input "mccx"
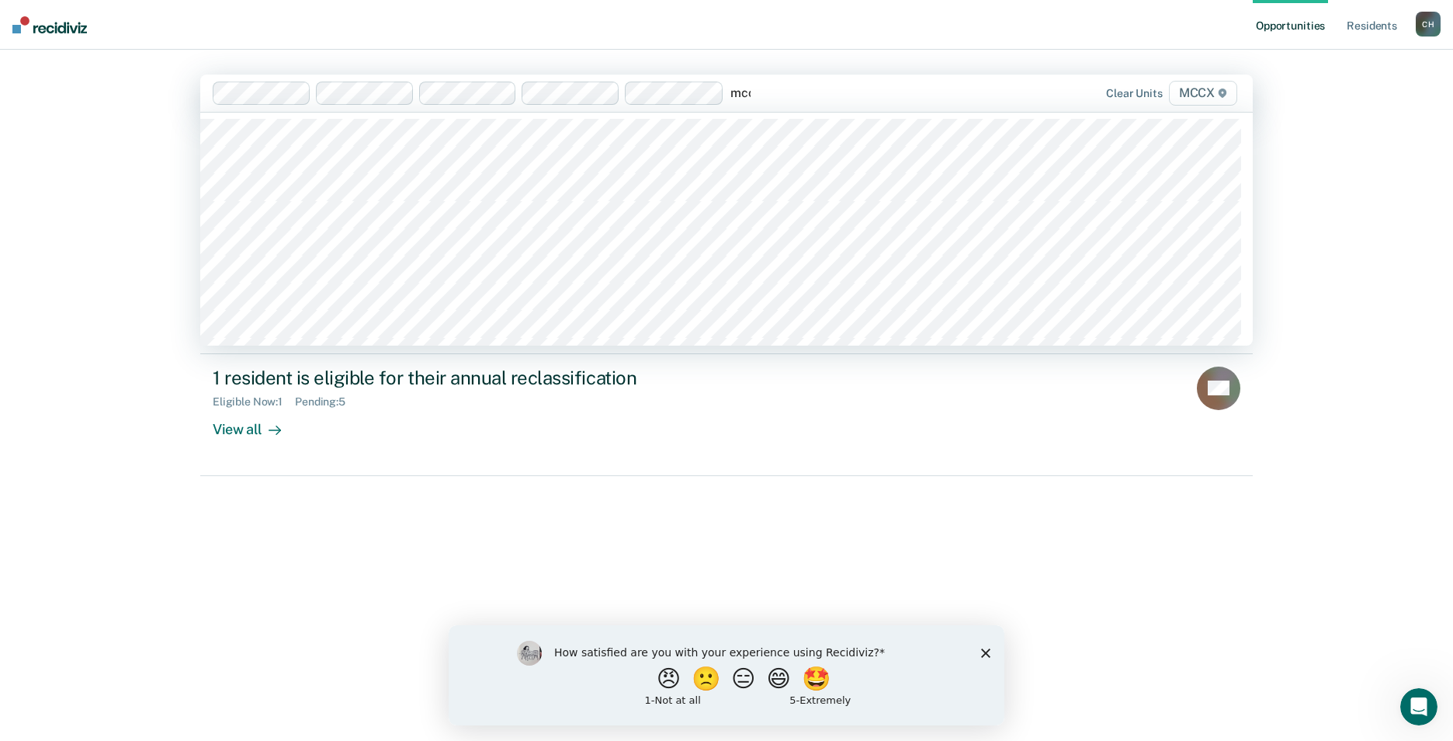
type input "mccx"
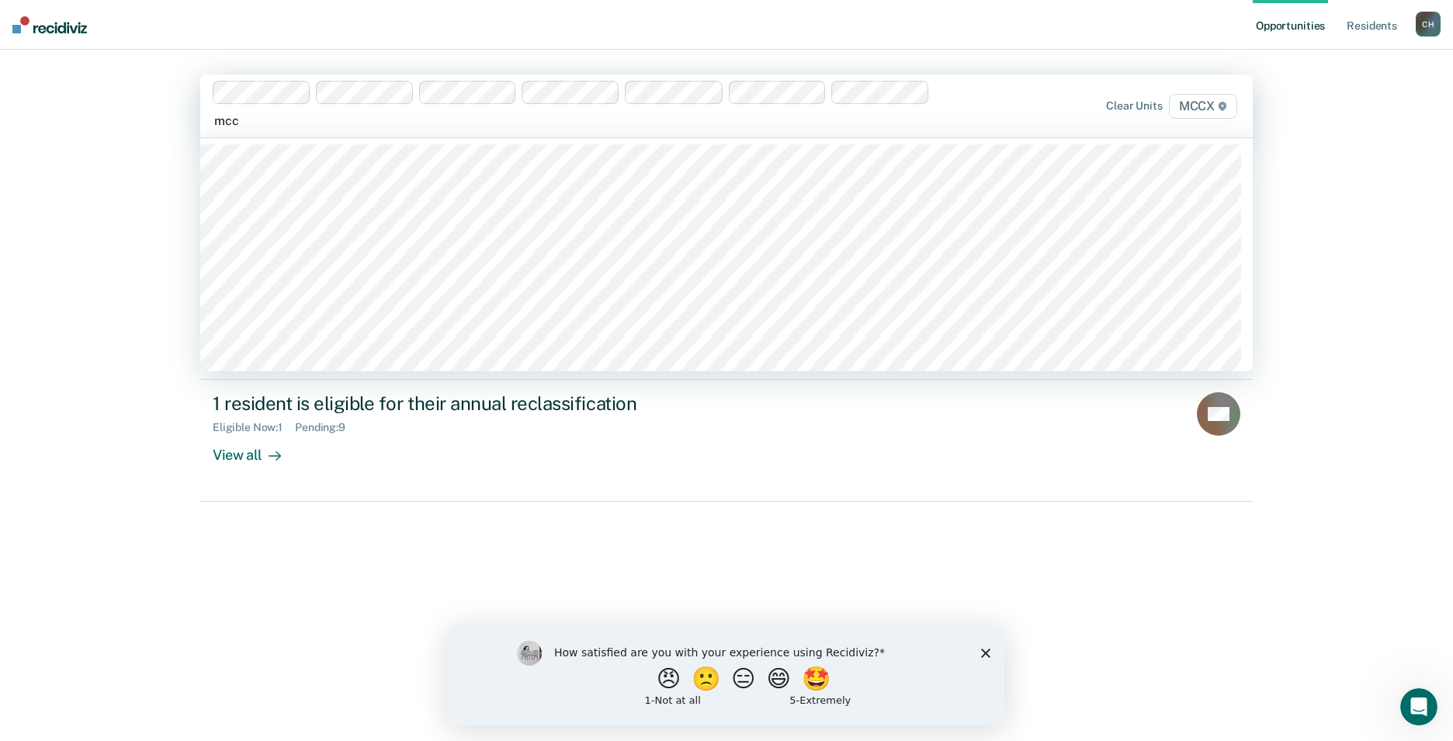
type input "mccx"
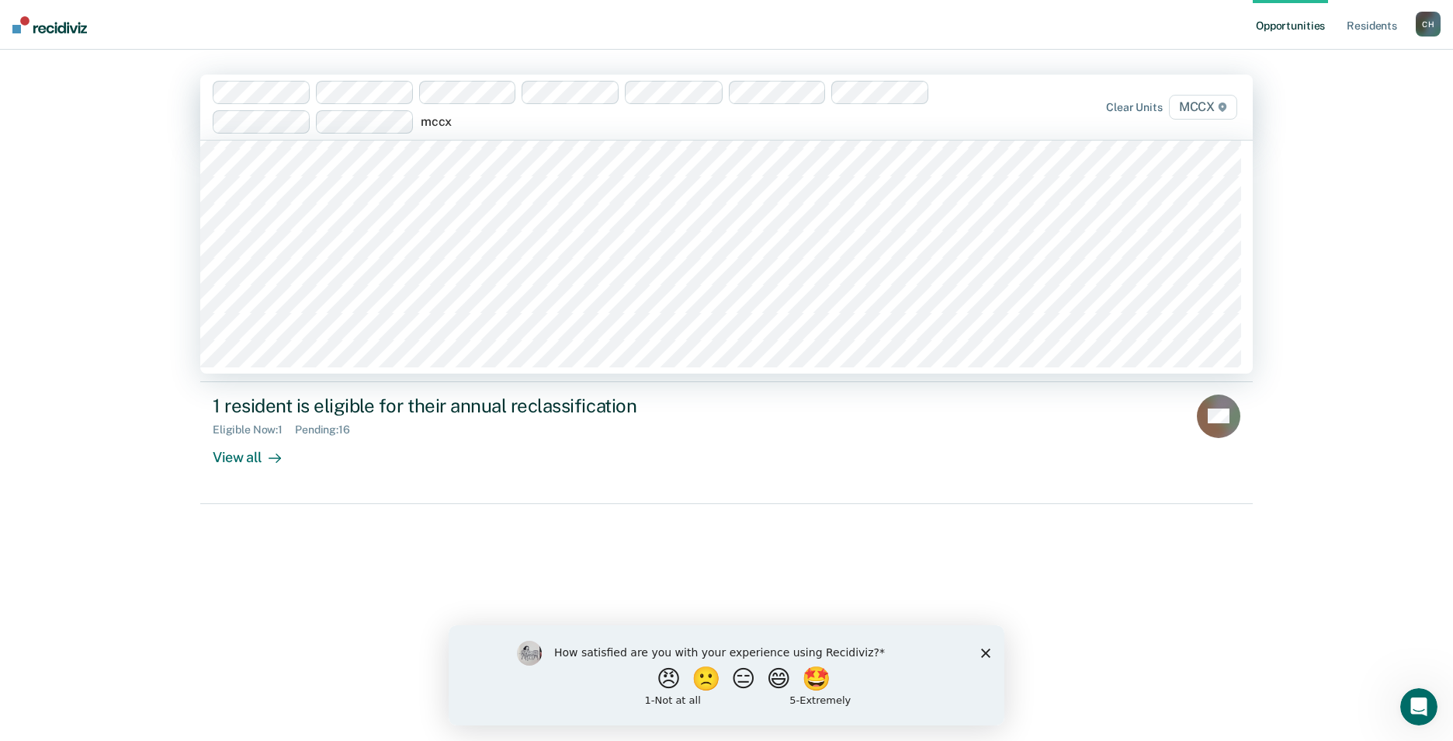
scroll to position [713, 0]
type input "mccx"
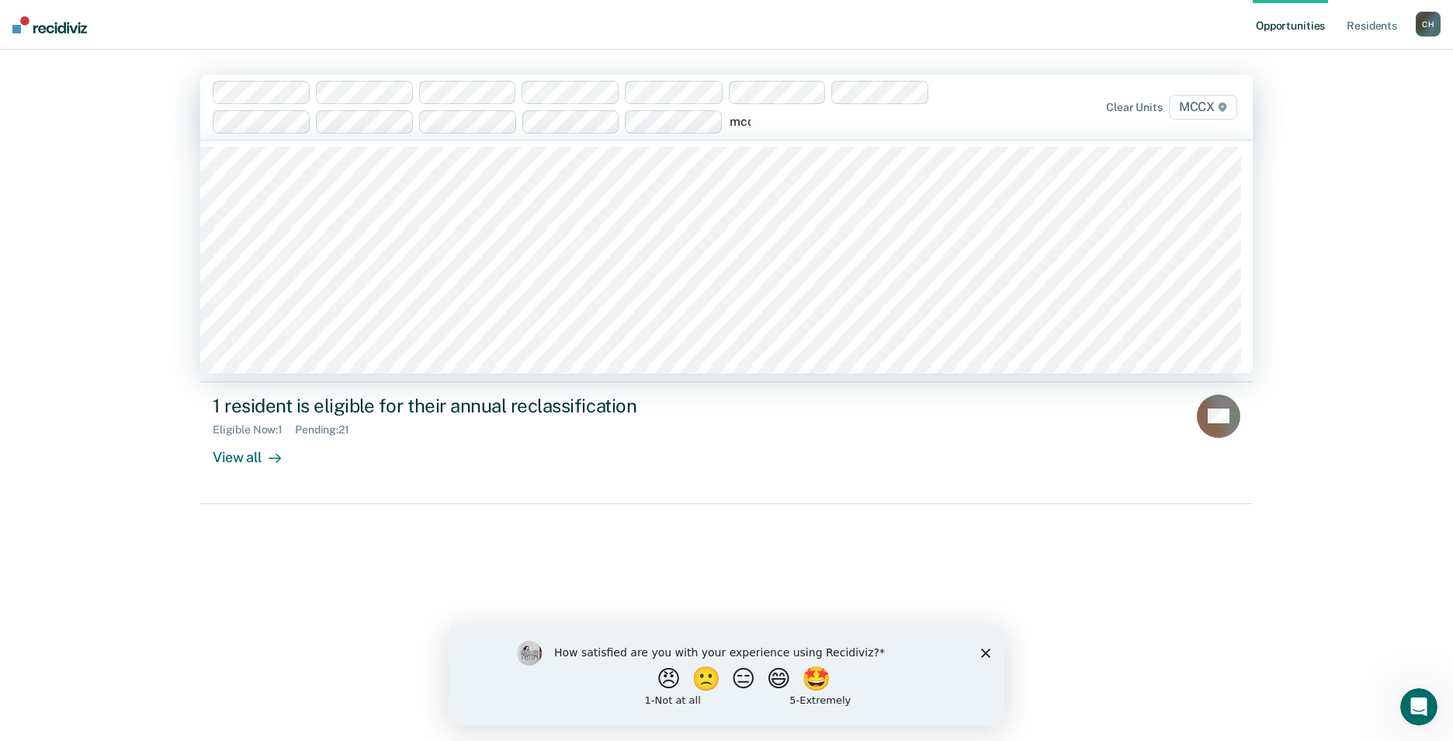
type input "mccx"
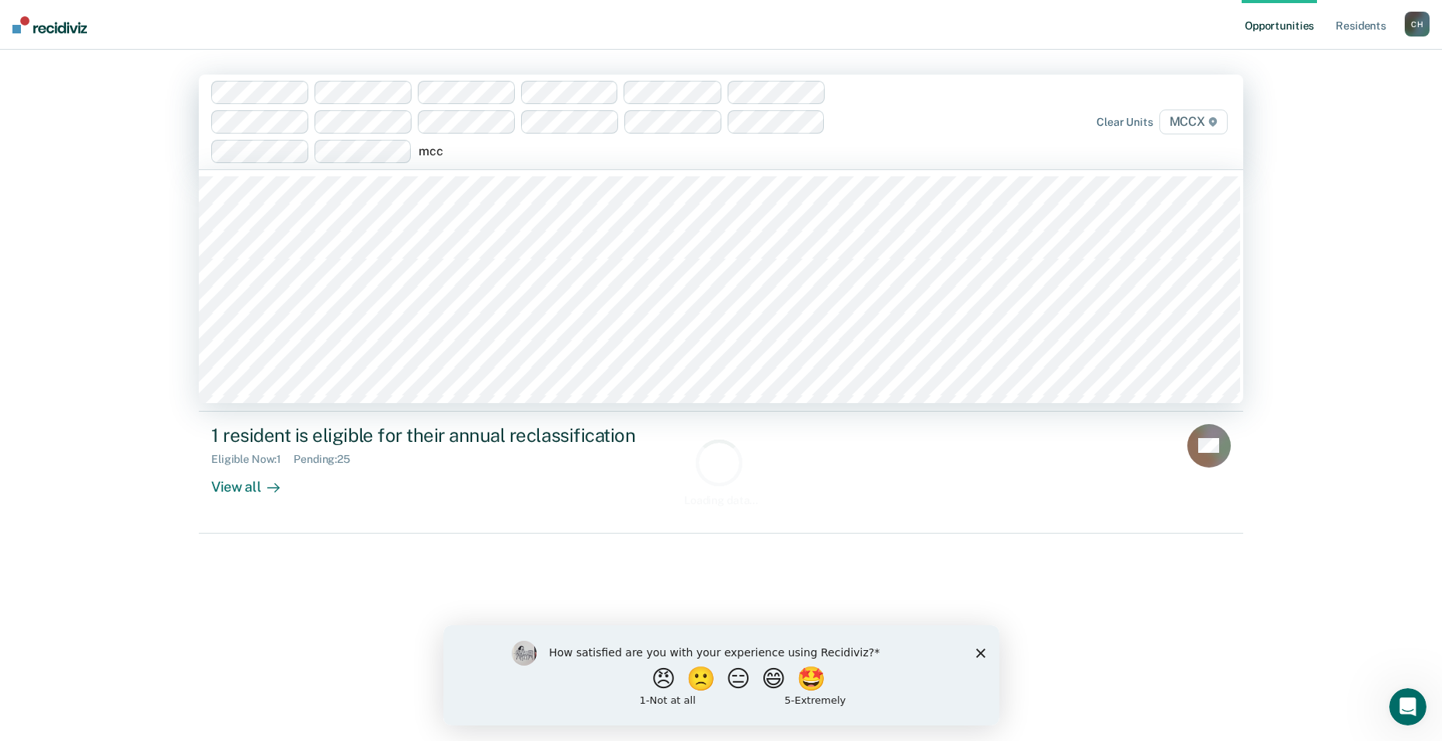
type input "mccx"
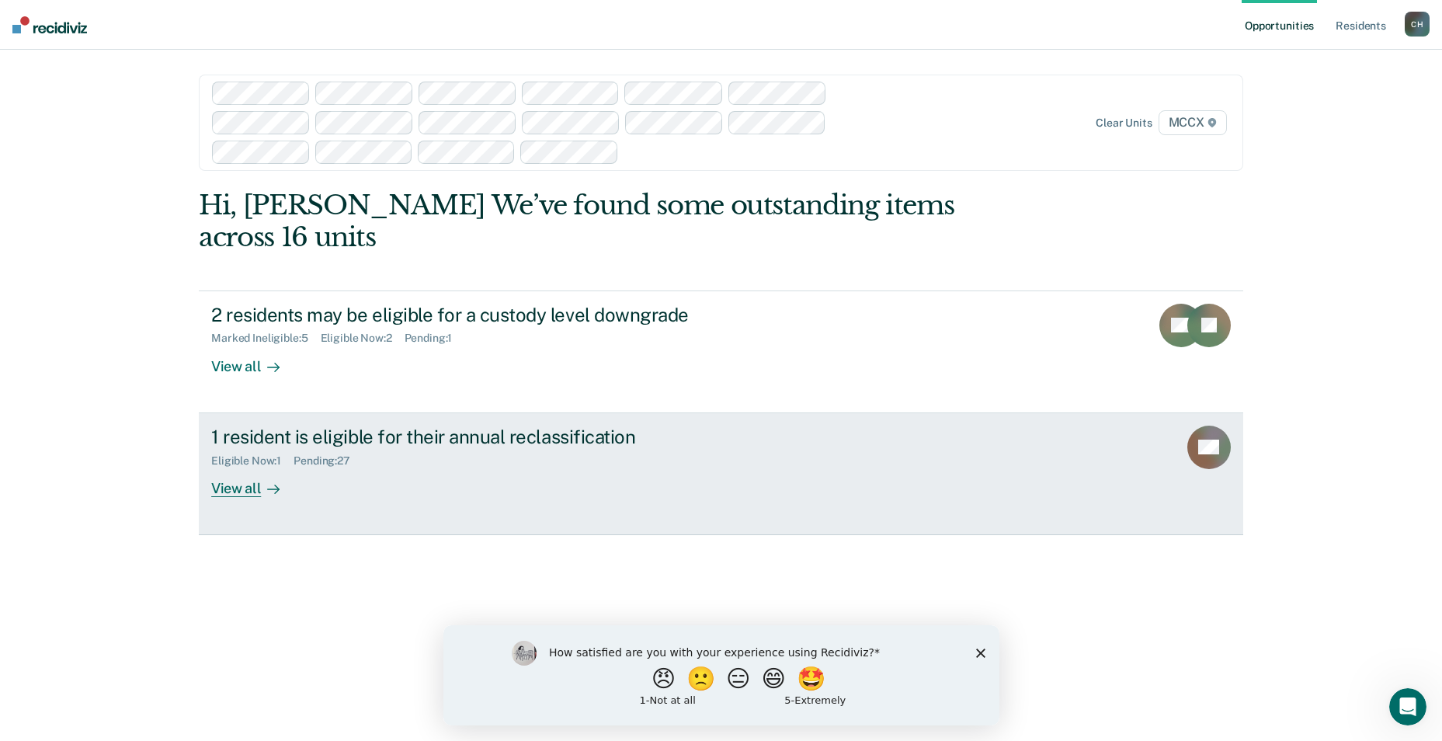
click at [221, 467] on div "View all" at bounding box center [254, 482] width 87 height 30
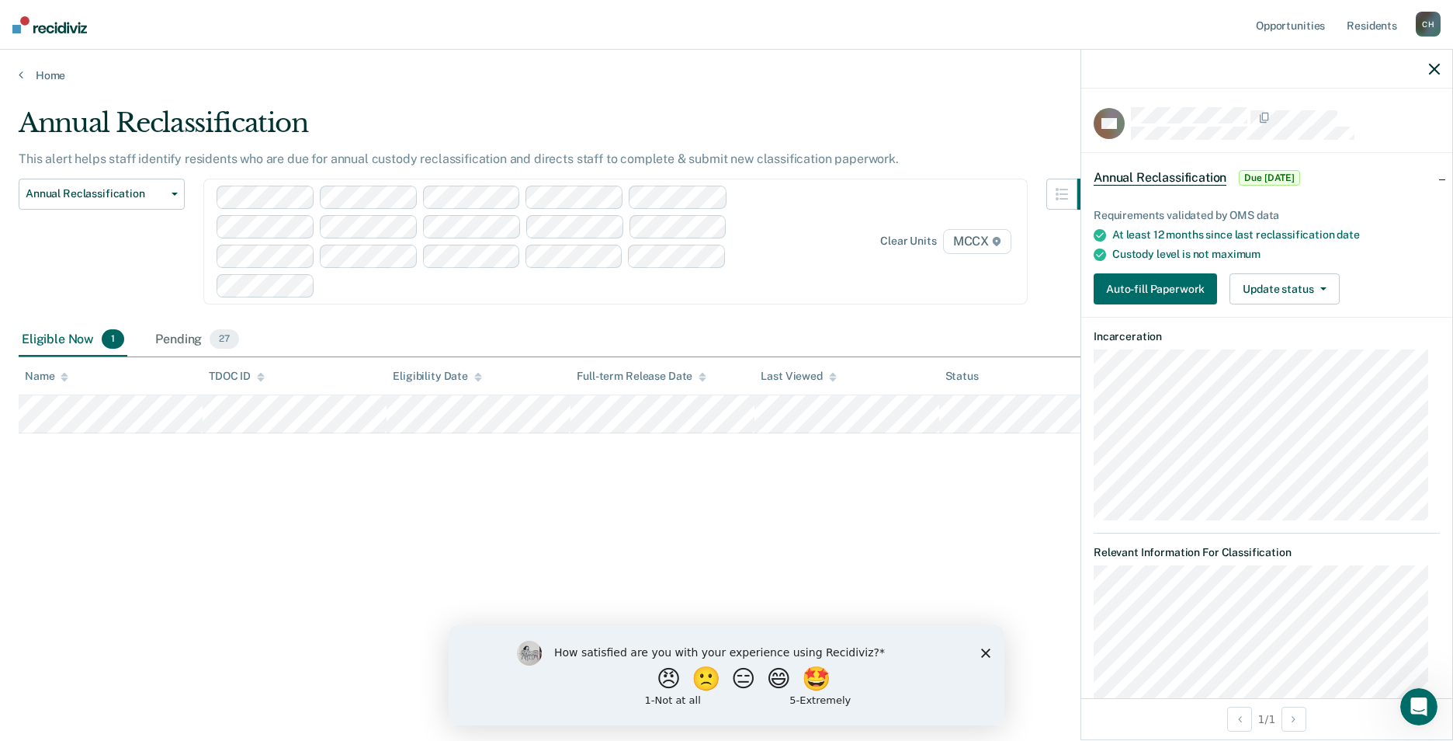
click at [335, 288] on div at bounding box center [547, 285] width 453 height 18
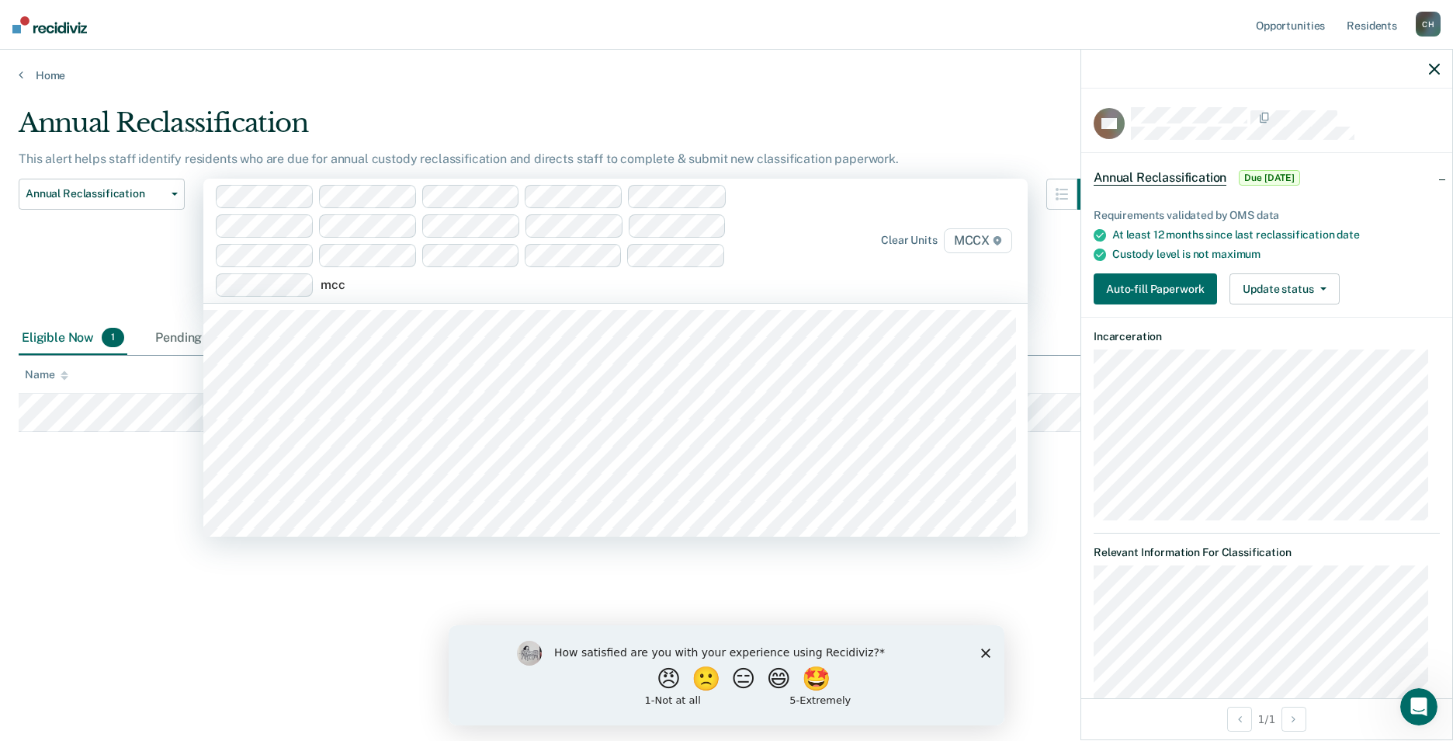
type input "mccx"
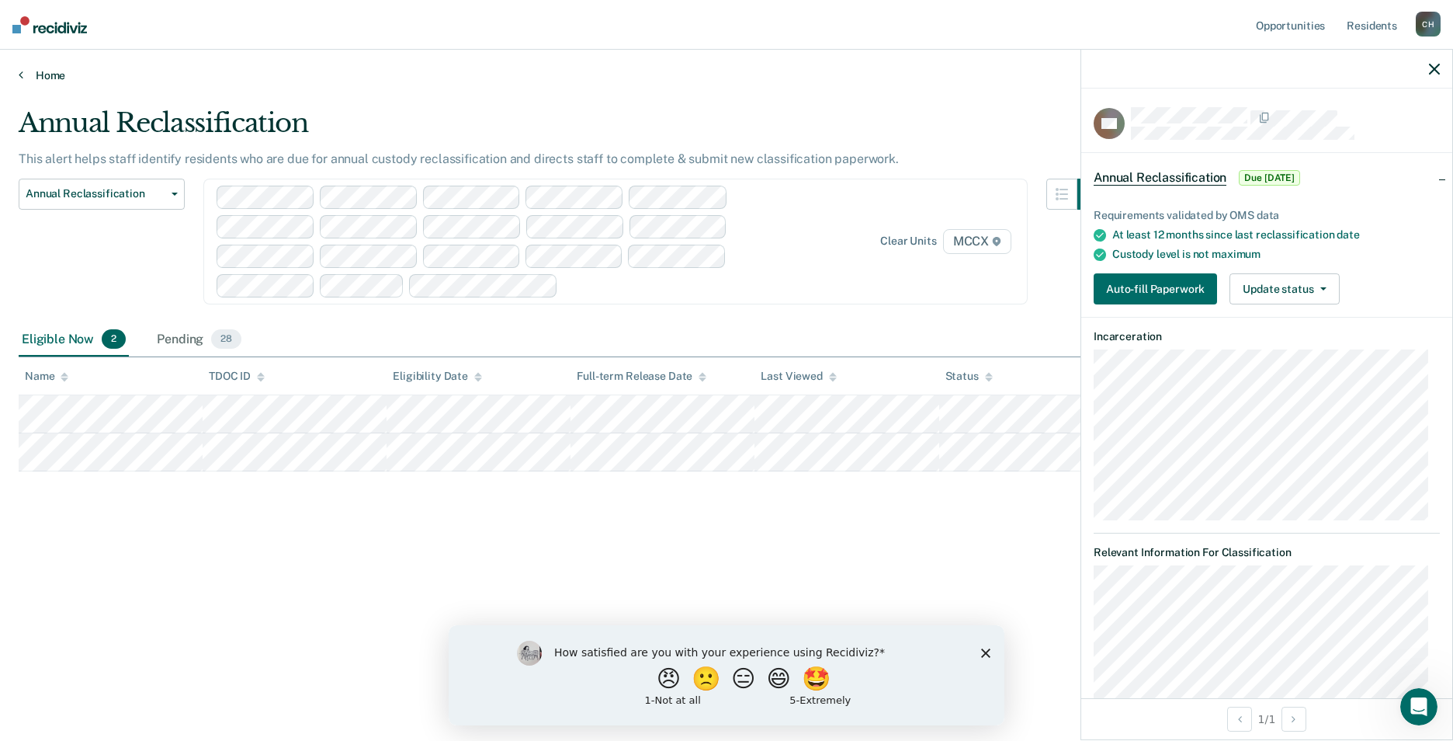
click at [56, 71] on link "Home" at bounding box center [727, 75] width 1416 height 14
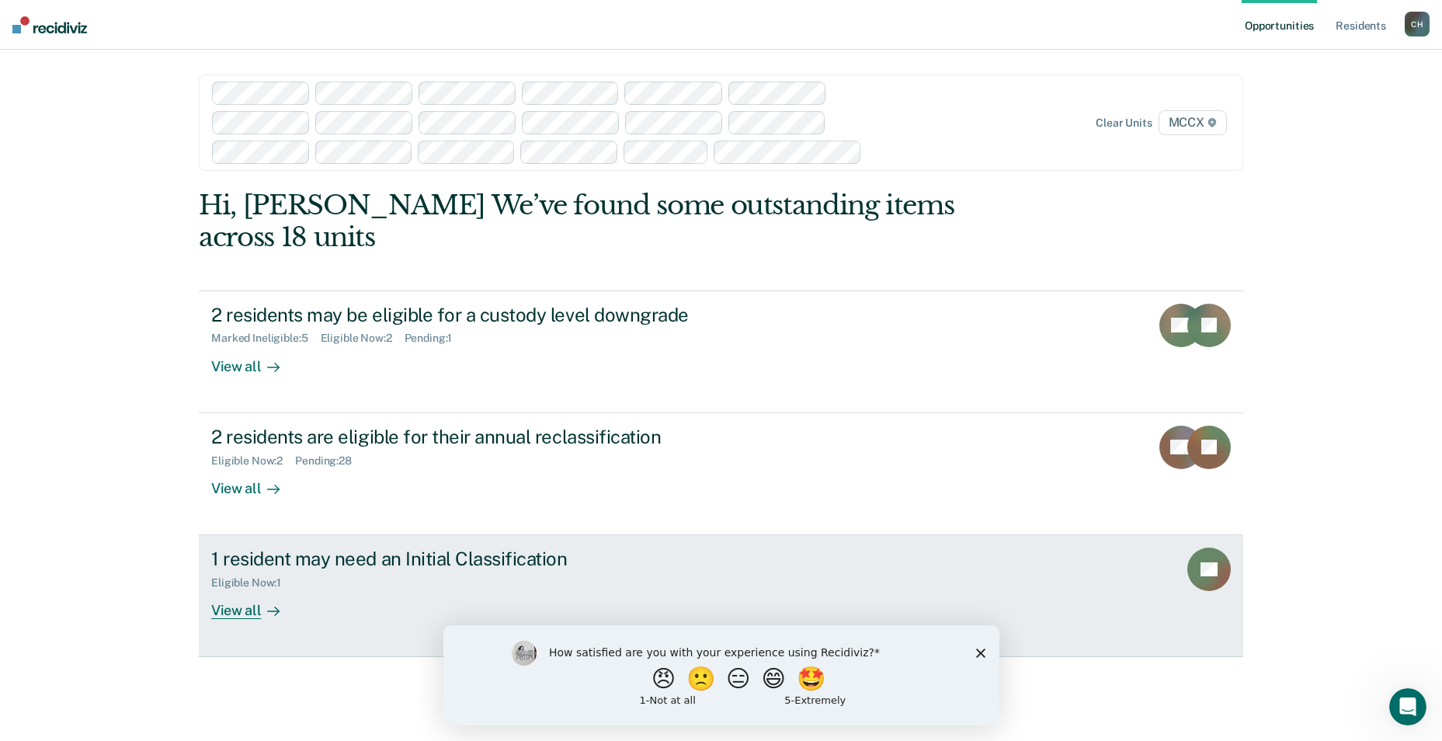
click at [225, 589] on div "View all" at bounding box center [254, 604] width 87 height 30
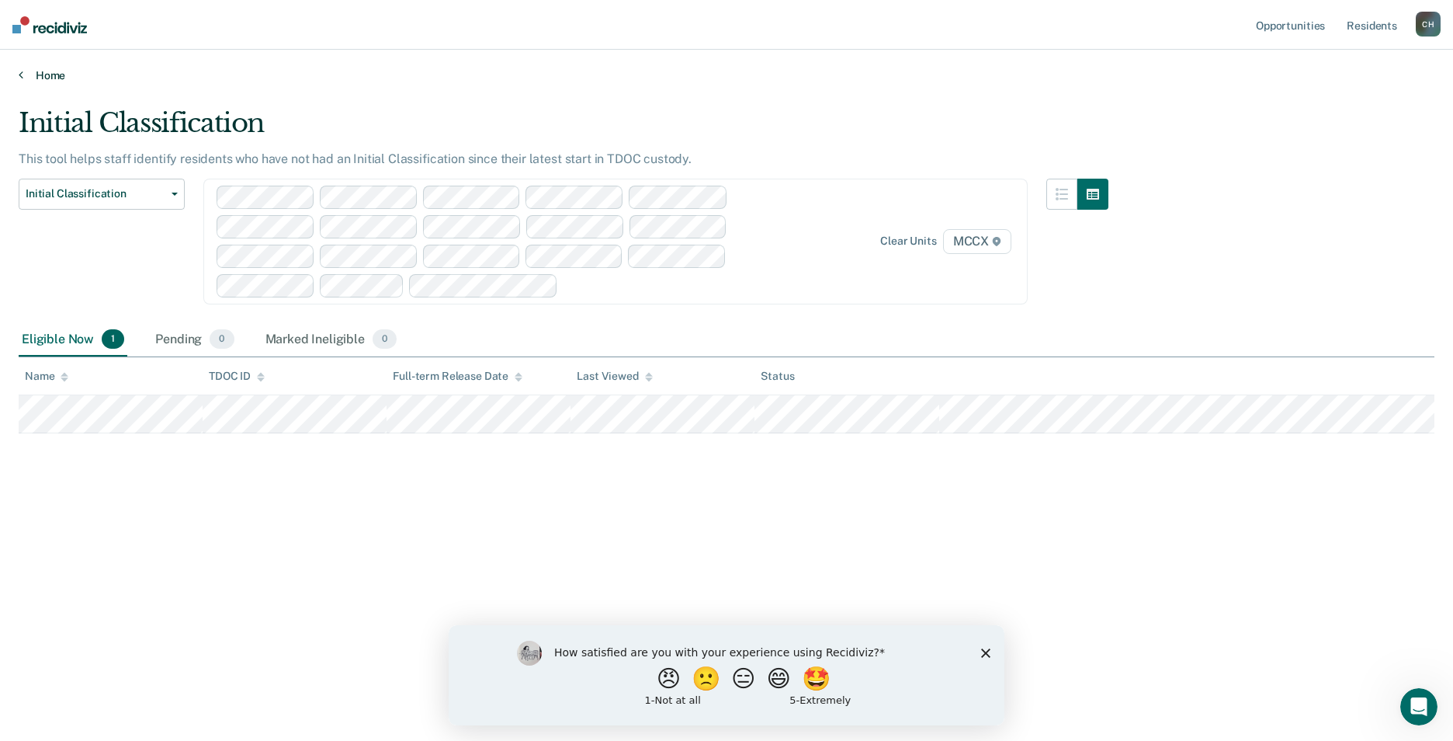
click at [33, 74] on link "Home" at bounding box center [727, 75] width 1416 height 14
